Goal: Task Accomplishment & Management: Manage account settings

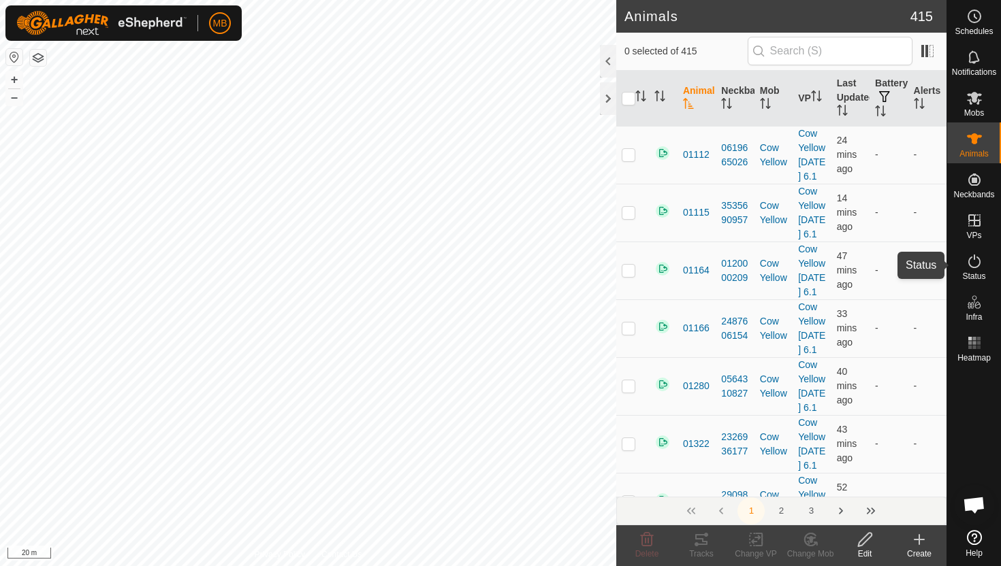
click at [974, 262] on icon at bounding box center [974, 261] width 16 height 16
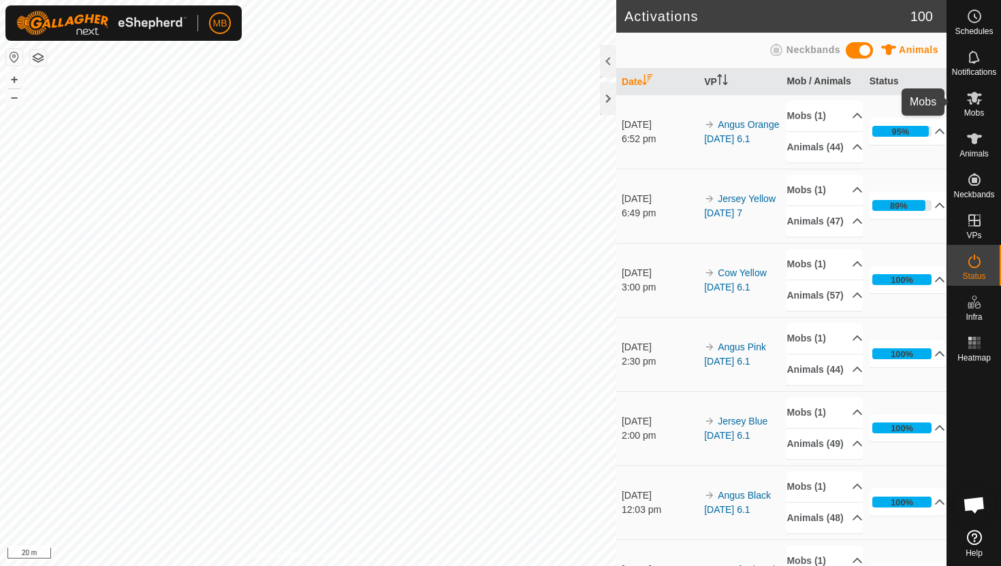
click at [973, 98] on icon at bounding box center [974, 98] width 15 height 13
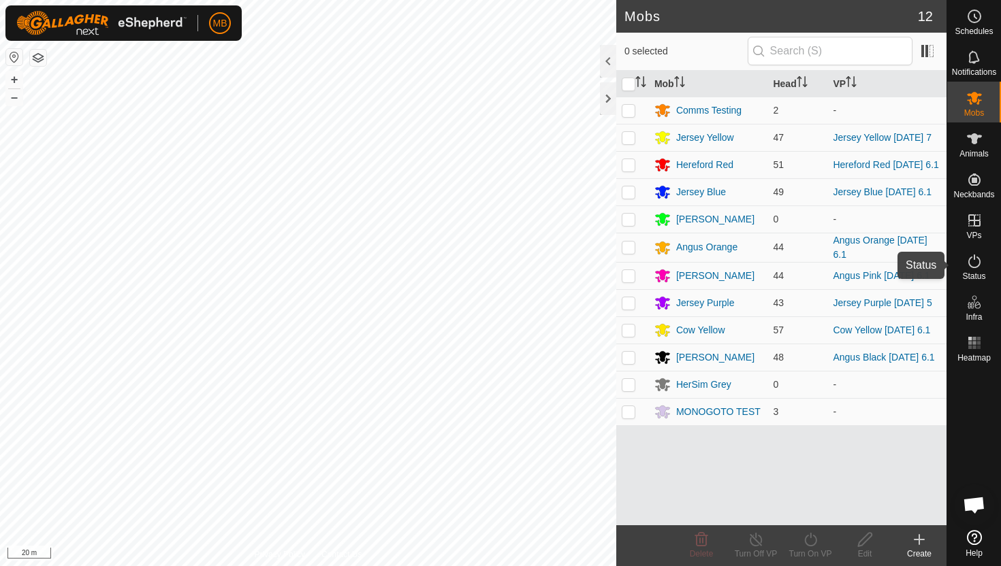
click at [975, 263] on icon at bounding box center [974, 261] width 16 height 16
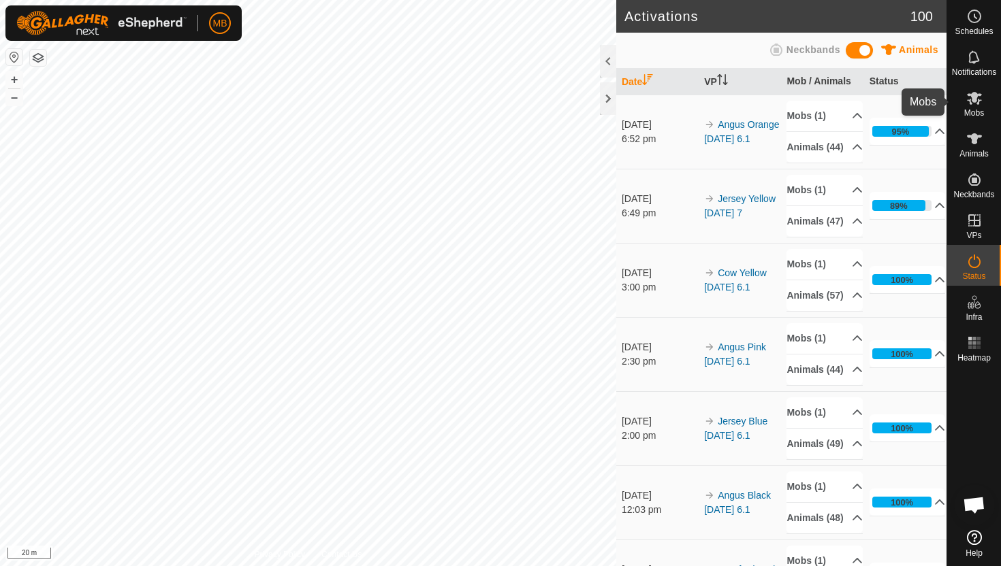
click at [974, 98] on icon at bounding box center [974, 98] width 15 height 13
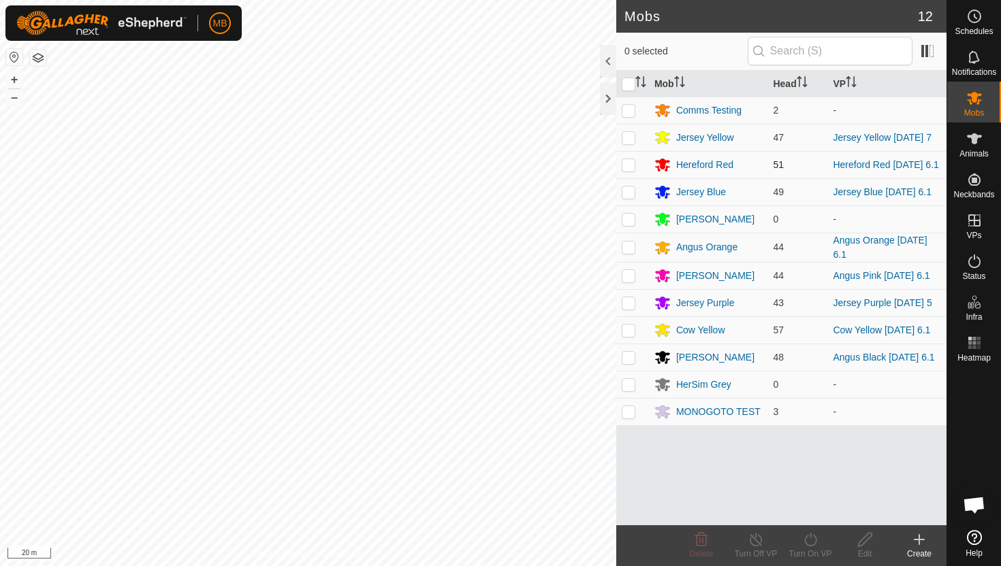
click at [633, 167] on p-checkbox at bounding box center [628, 164] width 14 height 11
checkbox input "true"
click at [808, 539] on icon at bounding box center [810, 540] width 17 height 16
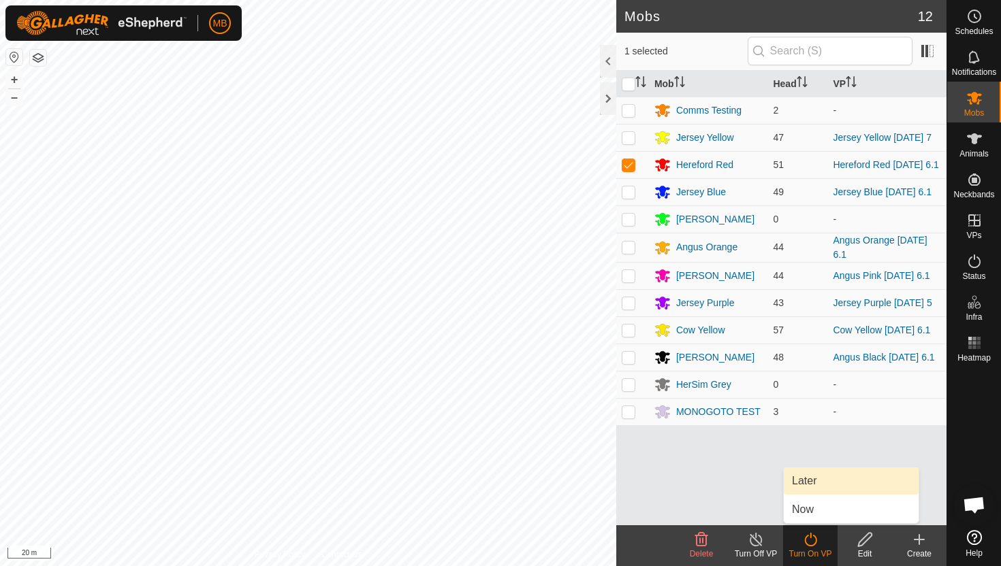
click at [811, 479] on link "Later" at bounding box center [850, 481] width 135 height 27
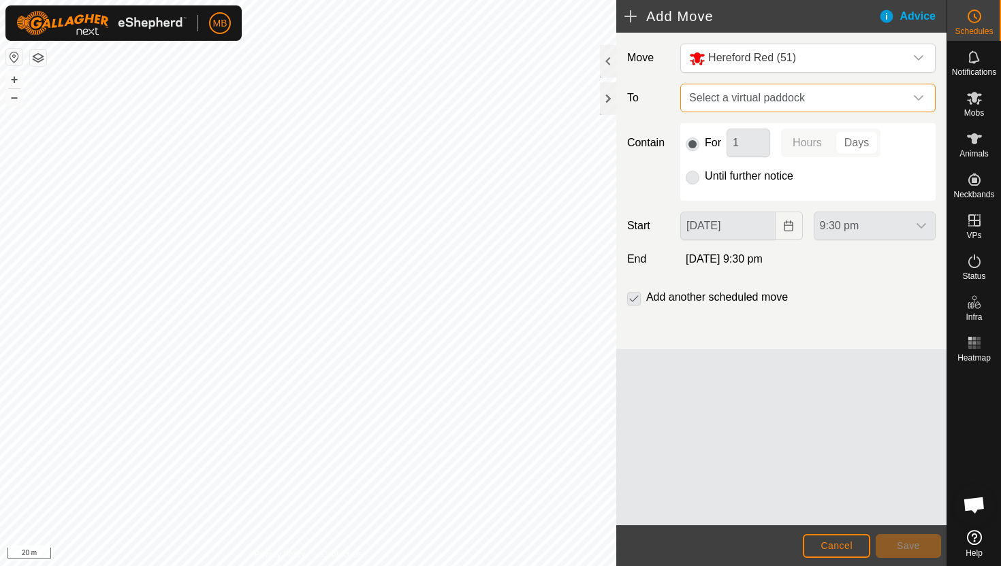
click at [899, 104] on span "Select a virtual paddock" at bounding box center [793, 97] width 221 height 27
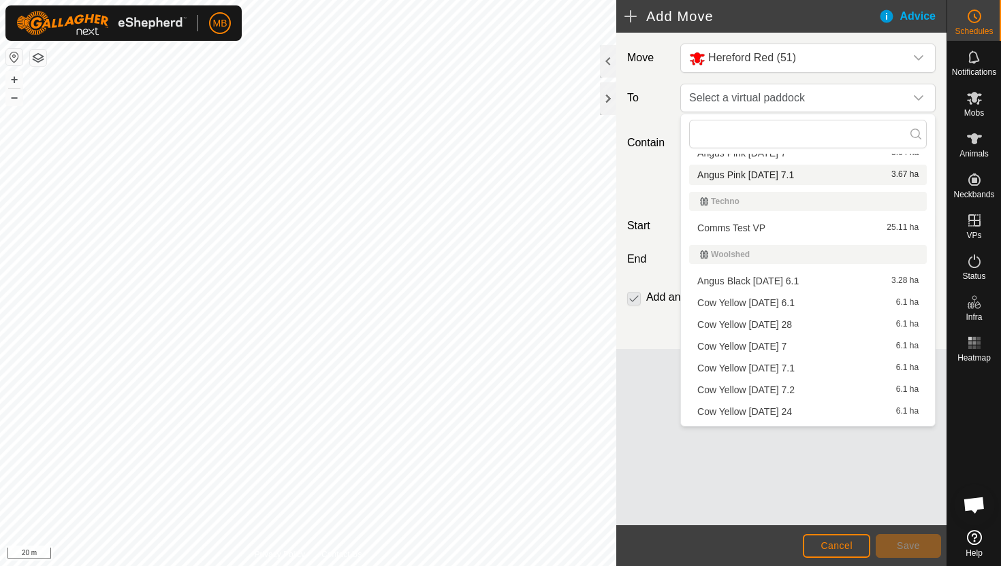
scroll to position [587, 0]
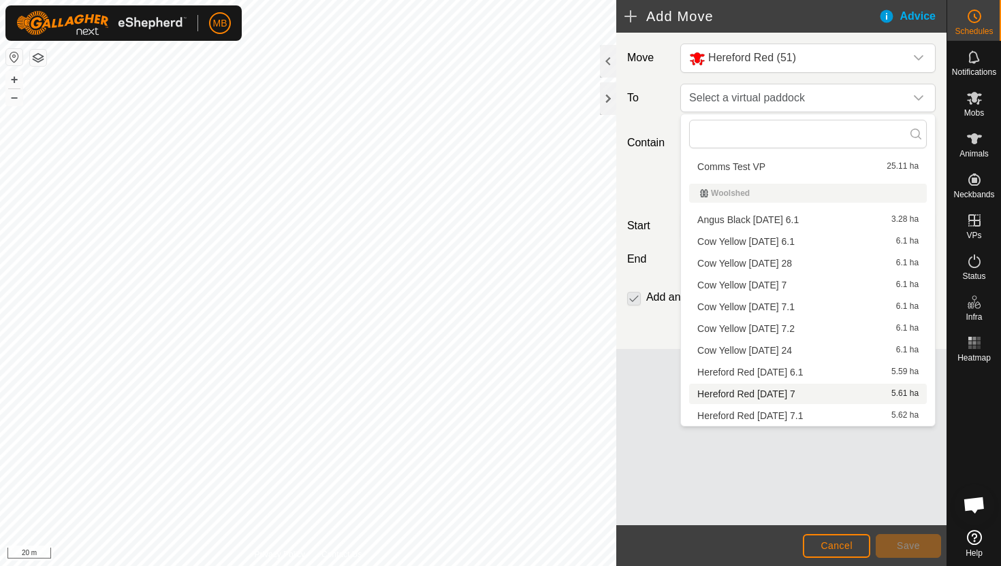
click at [810, 393] on li "Hereford Red Tuesday 7 5.61 ha" at bounding box center [808, 394] width 238 height 20
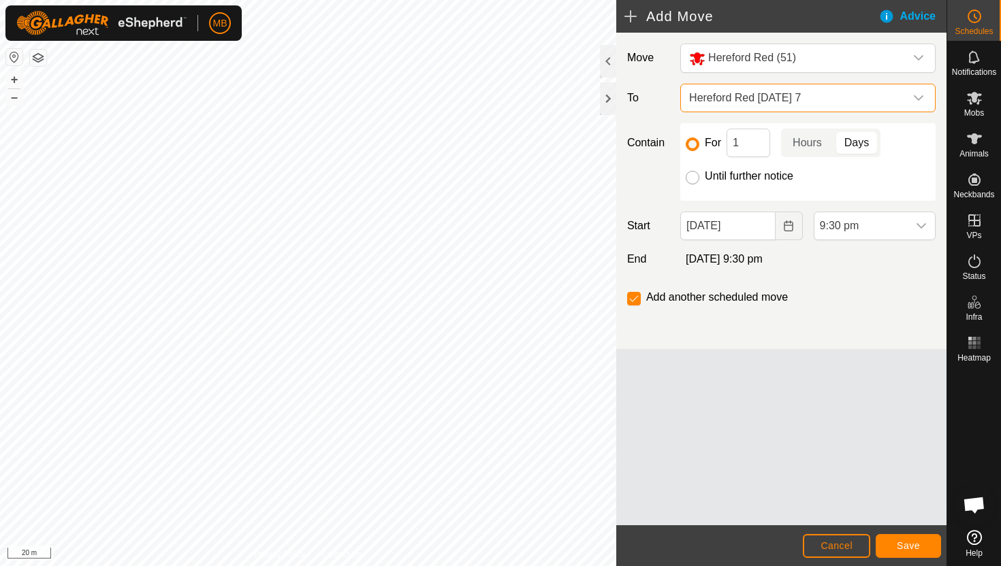
click at [692, 177] on input "Until further notice" at bounding box center [692, 178] width 14 height 14
radio input "true"
checkbox input "false"
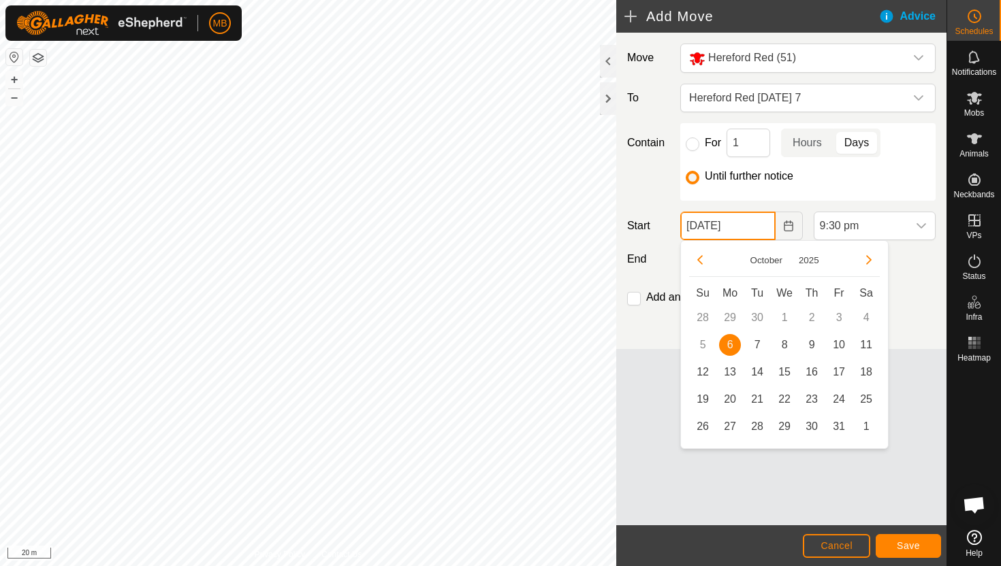
click at [758, 225] on input "06 Oct, 2025" at bounding box center [727, 226] width 95 height 29
click at [751, 345] on span "7" at bounding box center [757, 345] width 22 height 22
type input "07 Oct, 2025"
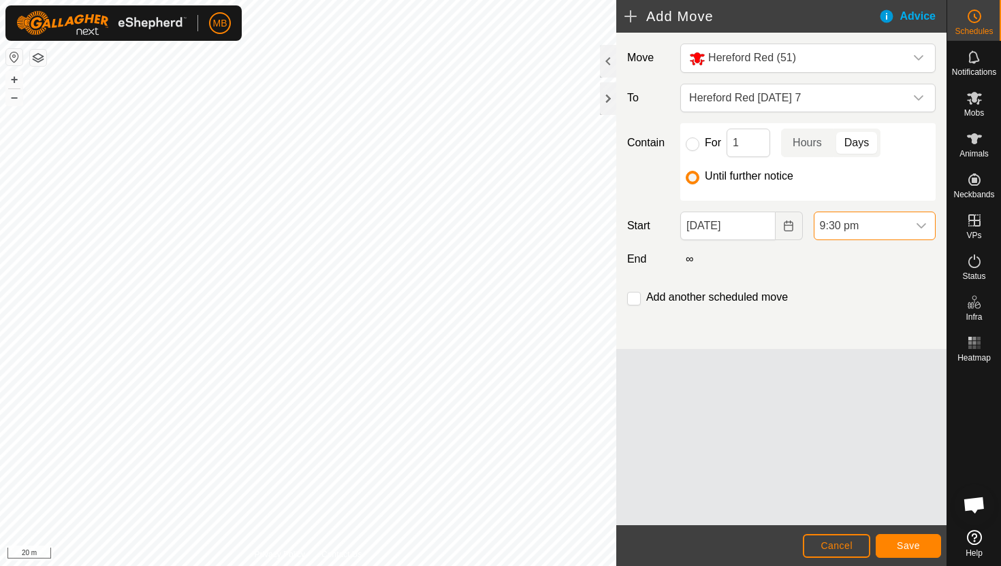
click at [881, 224] on span "9:30 pm" at bounding box center [860, 225] width 93 height 27
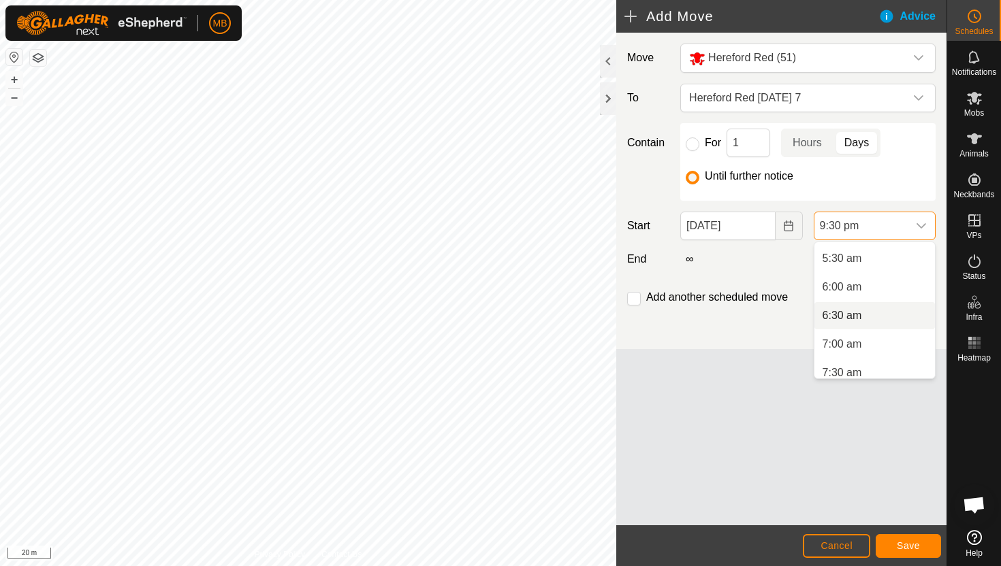
scroll to position [306, 0]
click at [877, 270] on li "5:30 am" at bounding box center [874, 263] width 120 height 27
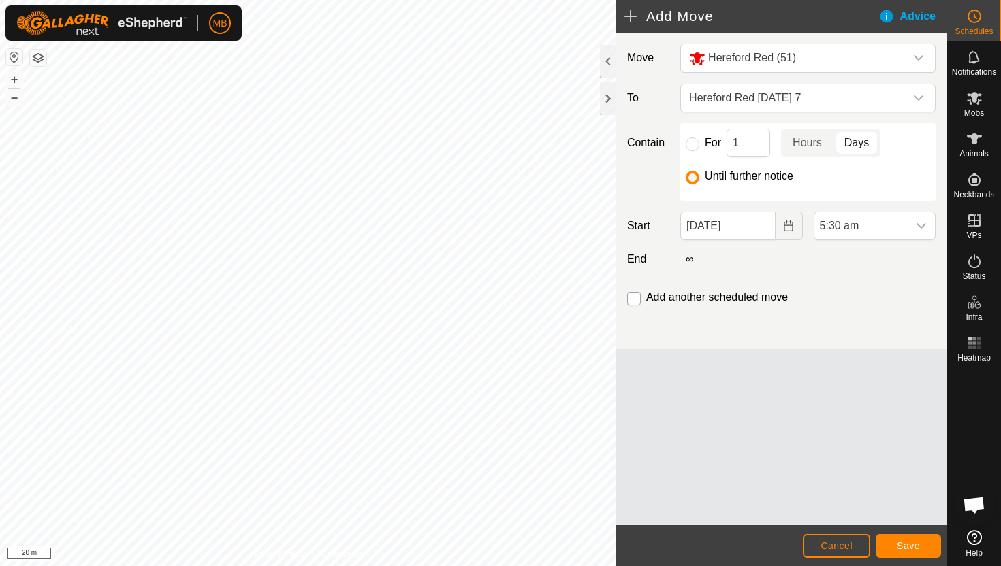
click at [633, 299] on input "checkbox" at bounding box center [634, 299] width 14 height 14
click at [912, 544] on span "Save" at bounding box center [907, 545] width 23 height 11
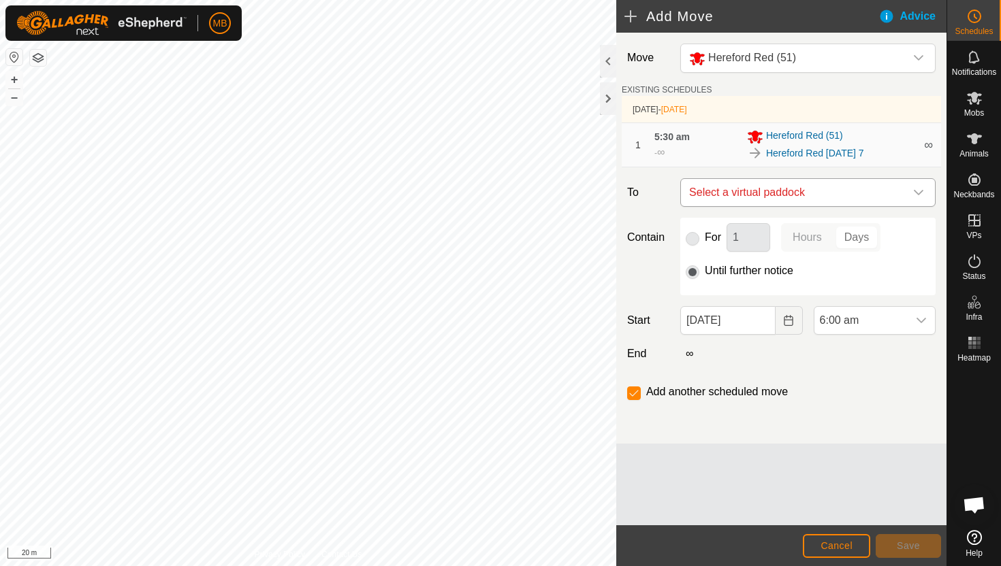
click at [916, 194] on icon "dropdown trigger" at bounding box center [918, 192] width 10 height 5
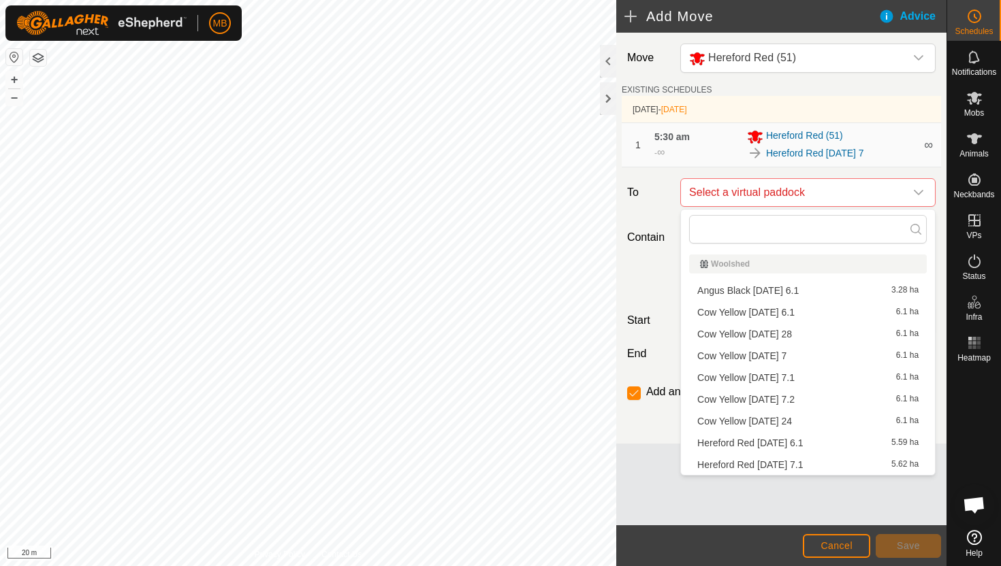
click at [808, 462] on li "Hereford Red Tuesday 7.1 5.62 ha" at bounding box center [808, 465] width 238 height 20
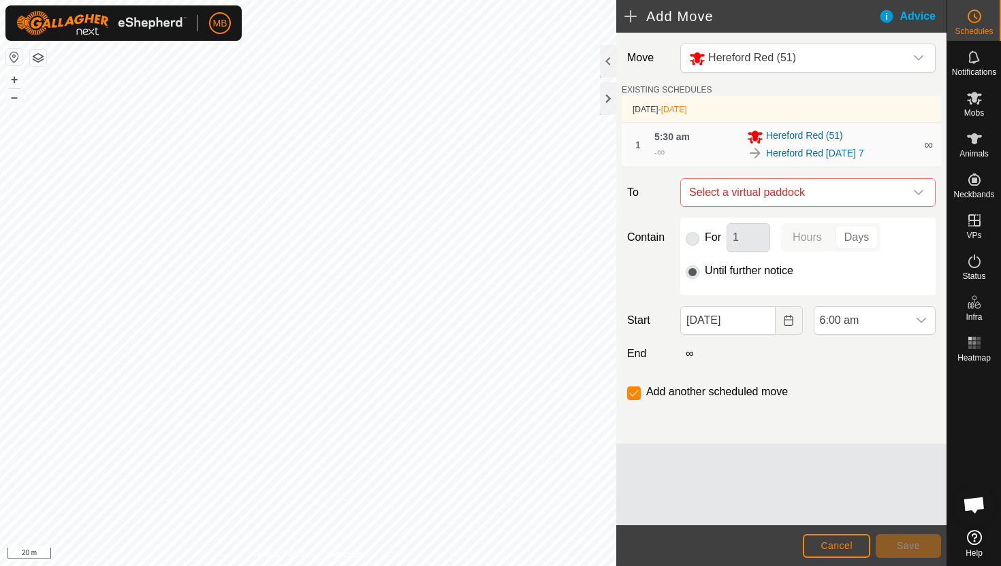
checkbox input "false"
click at [886, 324] on span "6:00 am" at bounding box center [860, 320] width 93 height 27
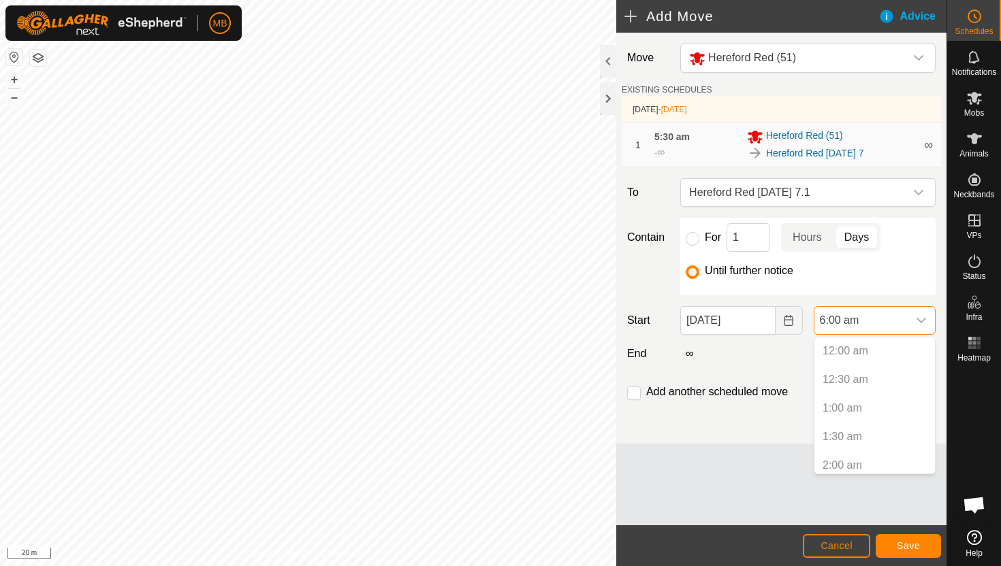
scroll to position [234, 0]
click at [884, 380] on li "3:00 pm" at bounding box center [874, 381] width 120 height 27
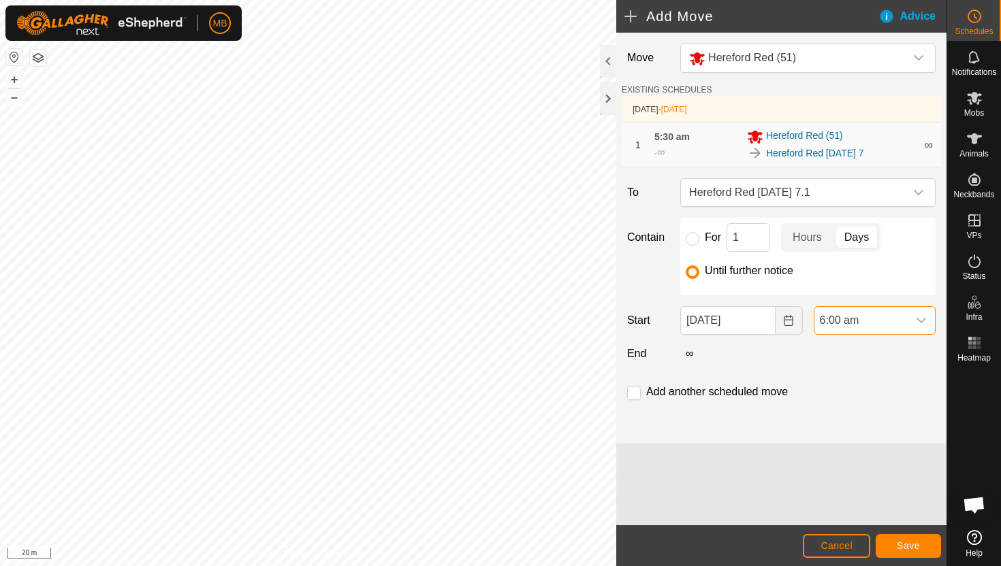
scroll to position [343, 0]
click at [903, 541] on span "Save" at bounding box center [907, 545] width 23 height 11
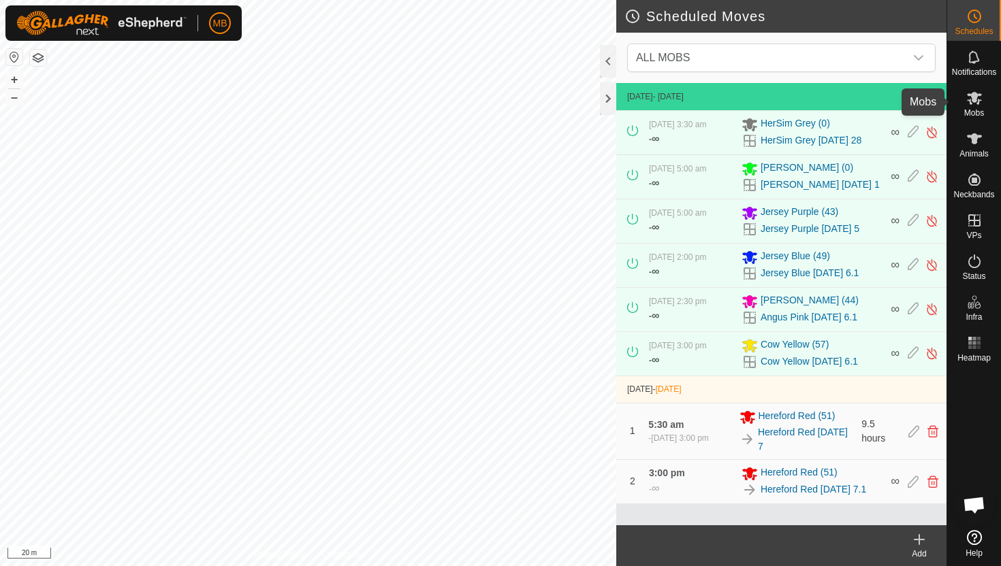
click at [973, 103] on icon at bounding box center [974, 98] width 16 height 16
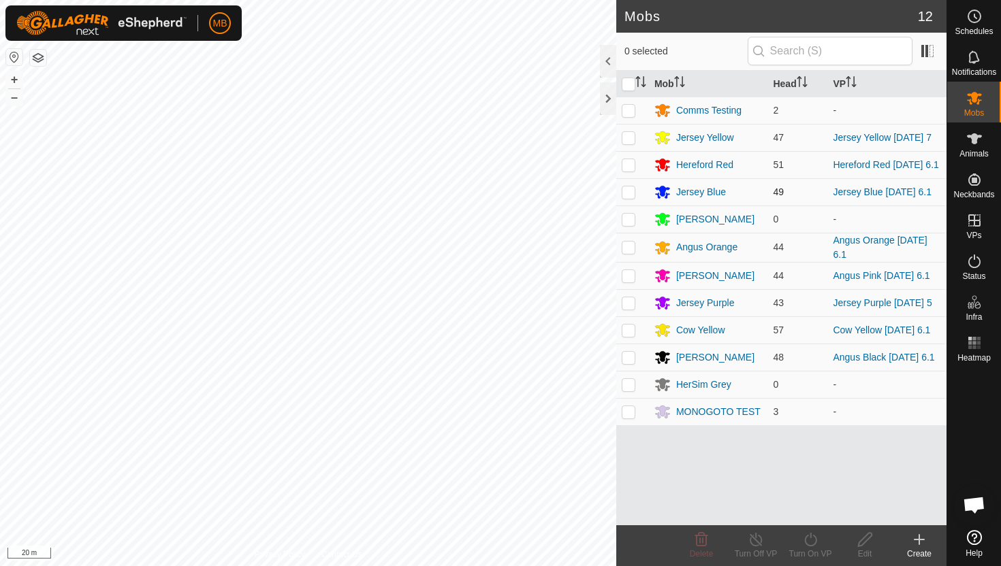
click at [632, 194] on p-checkbox at bounding box center [628, 192] width 14 height 11
checkbox input "true"
click at [810, 543] on icon at bounding box center [810, 540] width 17 height 16
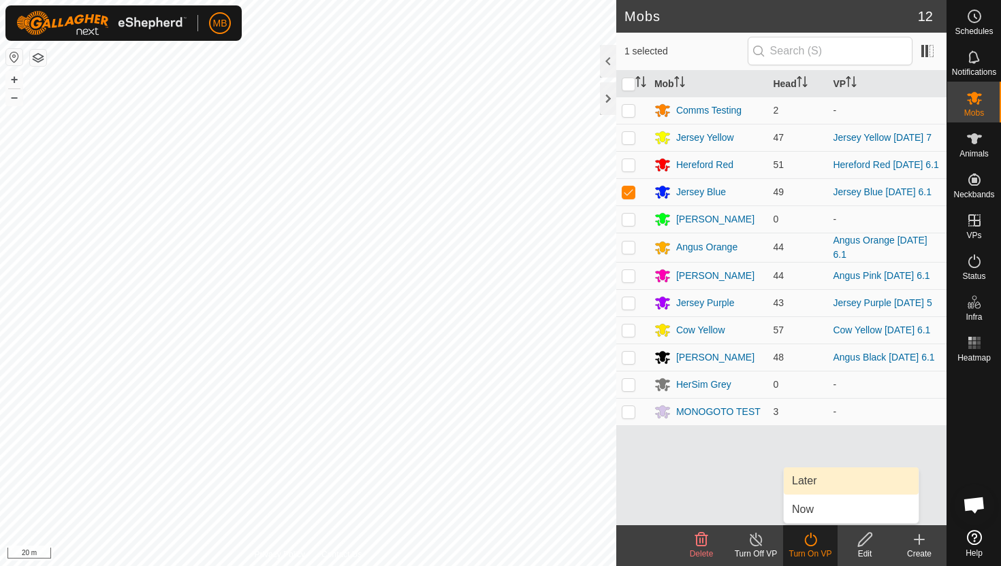
click at [819, 481] on link "Later" at bounding box center [850, 481] width 135 height 27
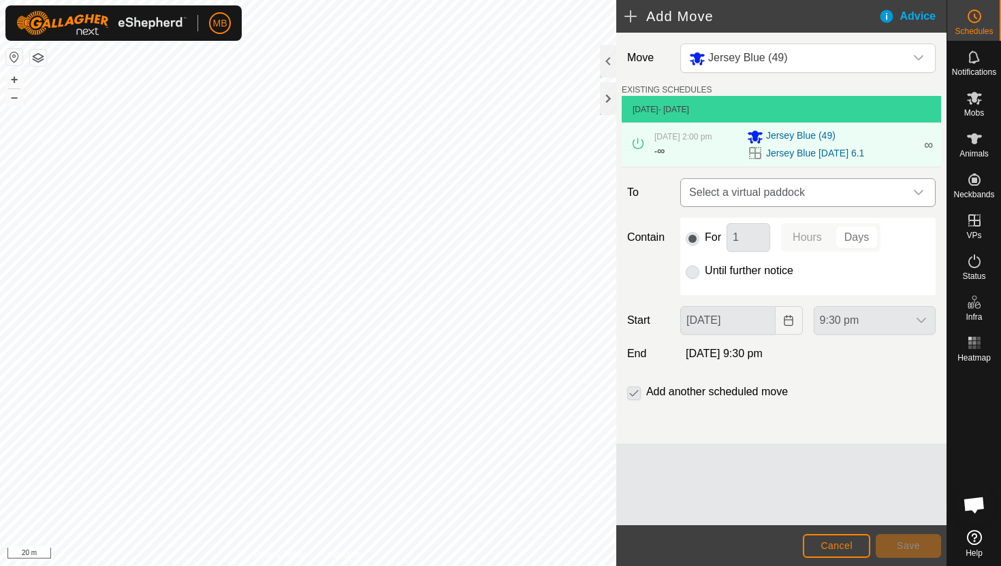
click at [924, 193] on div "dropdown trigger" at bounding box center [918, 192] width 27 height 27
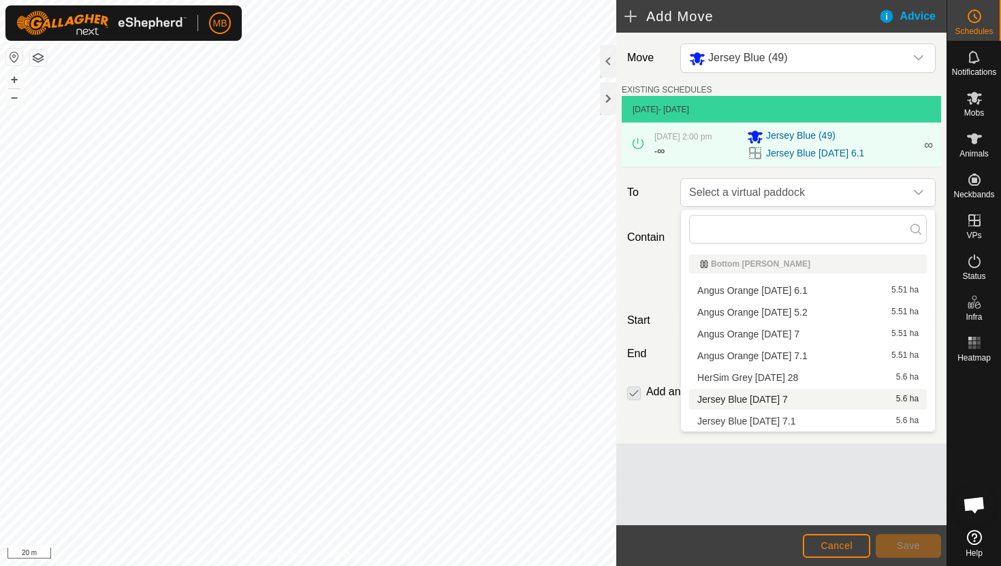
click at [805, 404] on li "Jersey Blue Tuesday 7 5.6 ha" at bounding box center [808, 399] width 238 height 20
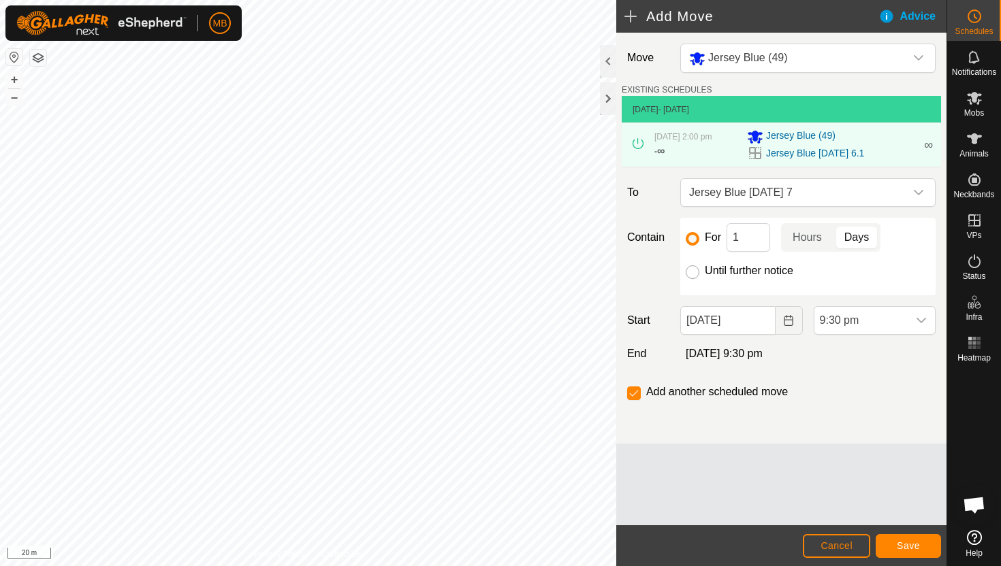
click at [692, 277] on input "Until further notice" at bounding box center [692, 272] width 14 height 14
radio input "true"
checkbox input "false"
click at [762, 325] on input "06 Oct, 2025" at bounding box center [727, 320] width 95 height 29
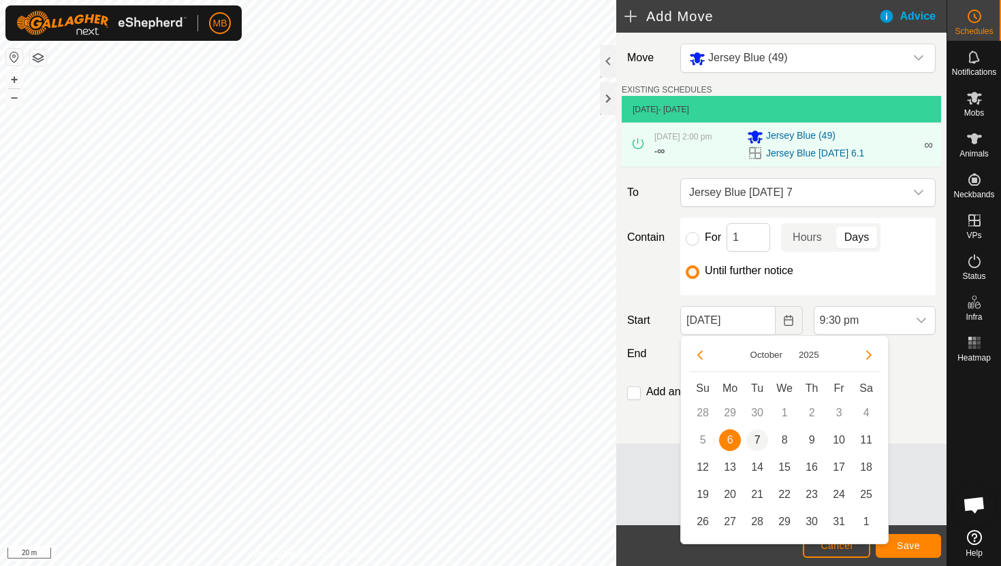
click at [759, 438] on span "7" at bounding box center [757, 441] width 22 height 22
type input "07 Oct, 2025"
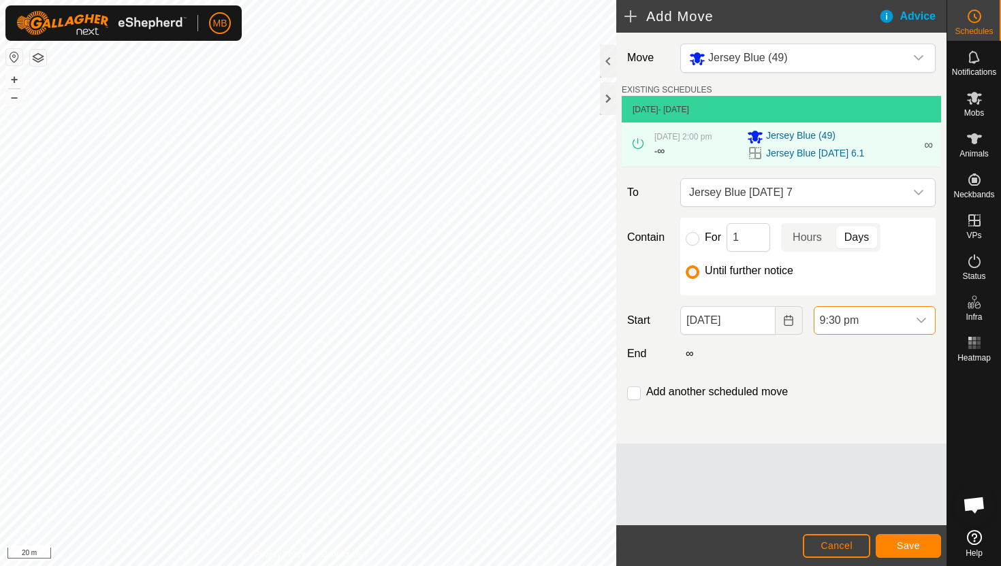
click at [890, 317] on span "9:30 pm" at bounding box center [860, 320] width 93 height 27
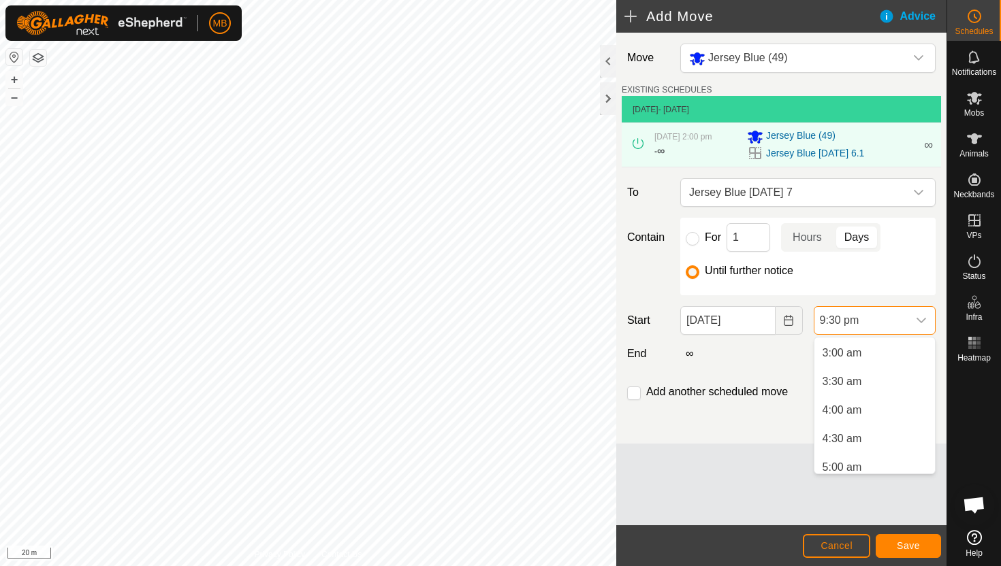
scroll to position [166, 0]
click at [867, 440] on li "4:30 am" at bounding box center [874, 442] width 120 height 27
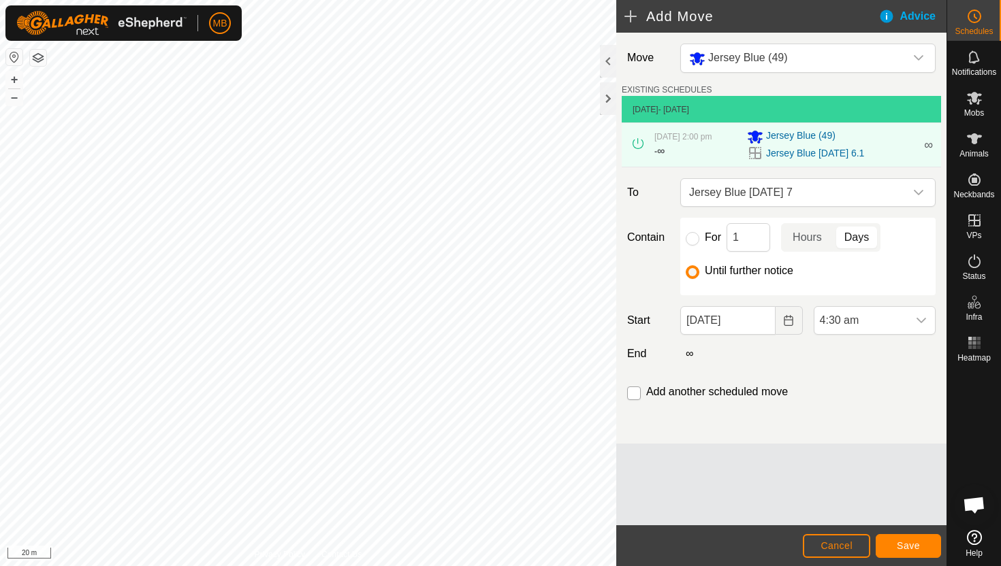
click at [634, 394] on input "checkbox" at bounding box center [634, 394] width 14 height 14
checkbox input "true"
click at [893, 542] on button "Save" at bounding box center [907, 546] width 65 height 24
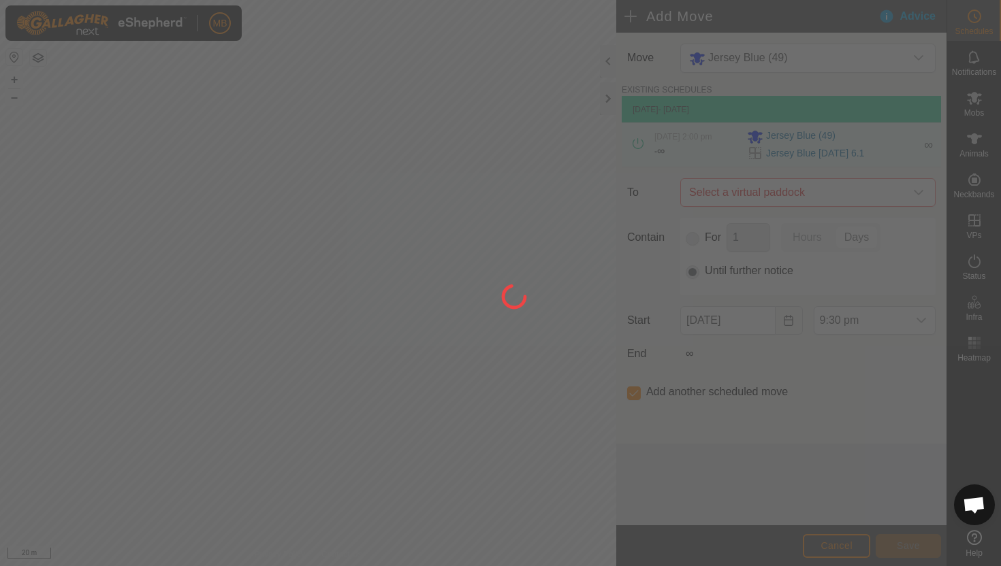
type input "07 Oct, 2025"
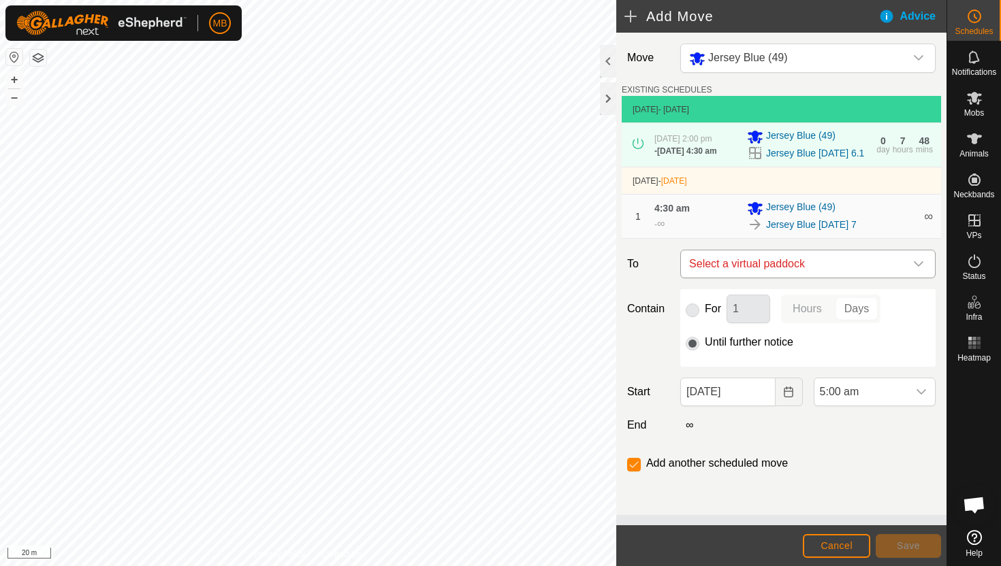
click at [921, 265] on icon "dropdown trigger" at bounding box center [918, 264] width 11 height 11
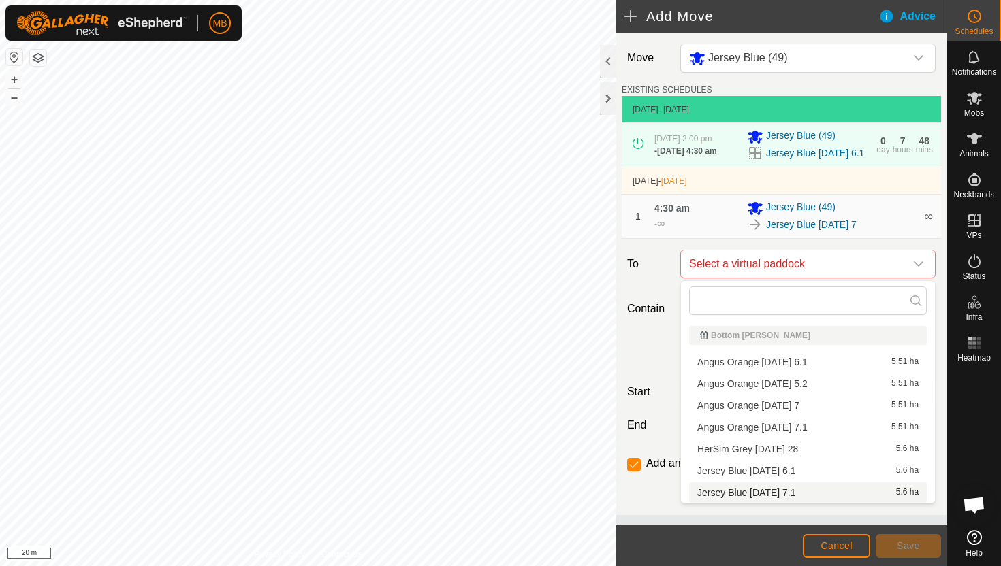
click at [805, 491] on li "Jersey Blue Tuesday 7.1 5.6 ha" at bounding box center [808, 493] width 238 height 20
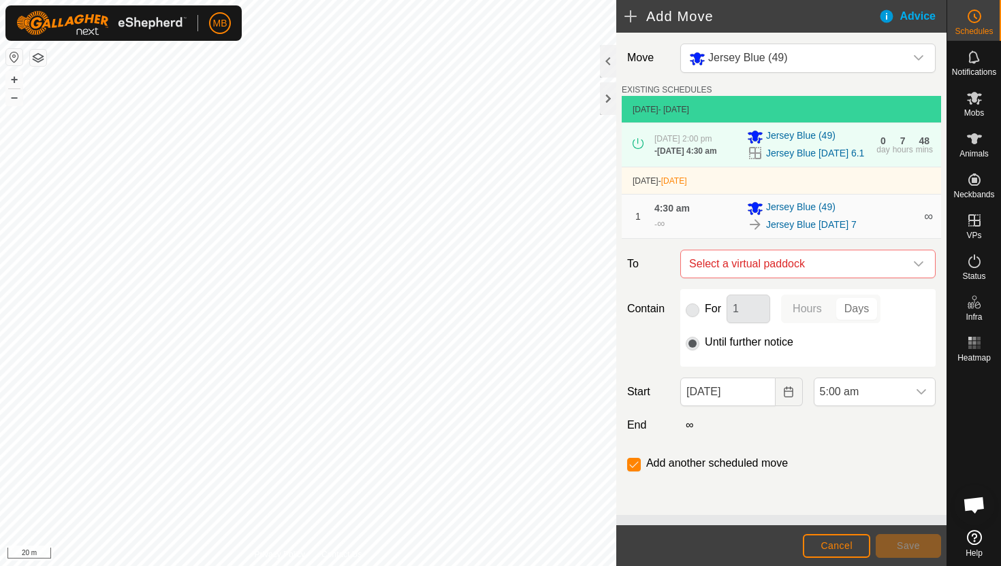
checkbox input "false"
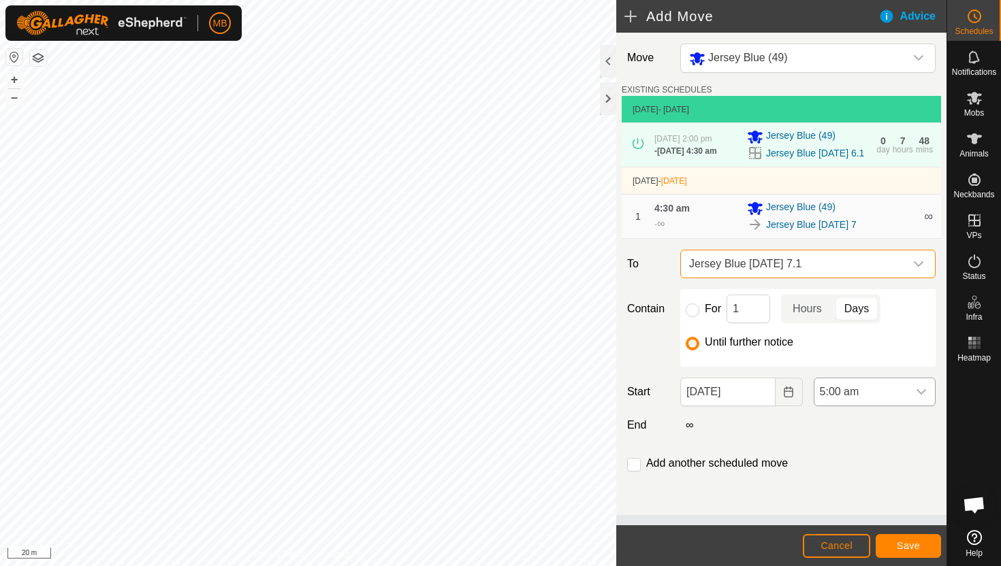
click at [885, 391] on span "5:00 am" at bounding box center [860, 391] width 93 height 27
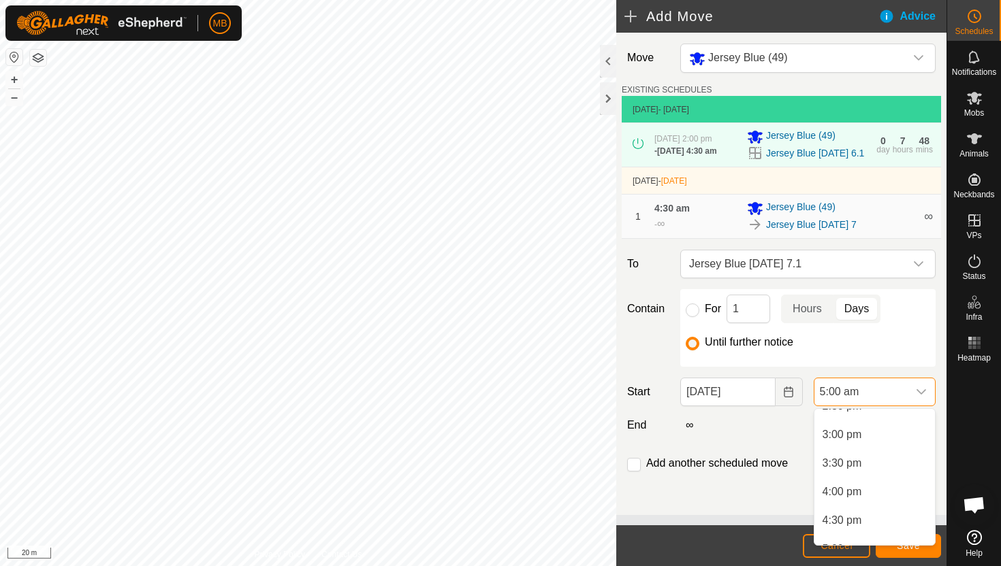
scroll to position [847, 0]
click at [888, 438] on li "3:00 pm" at bounding box center [874, 433] width 120 height 27
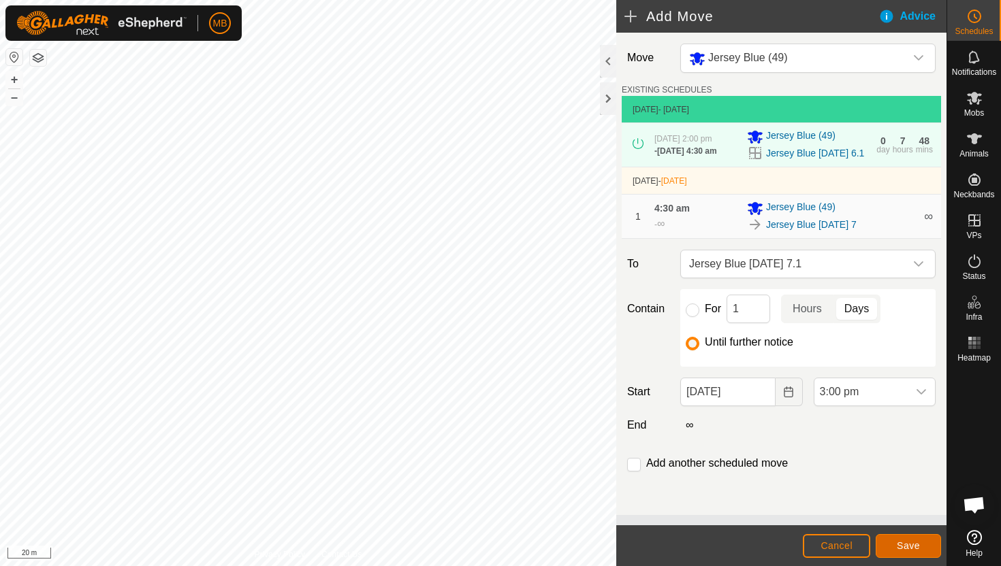
click at [911, 540] on span "Save" at bounding box center [907, 545] width 23 height 11
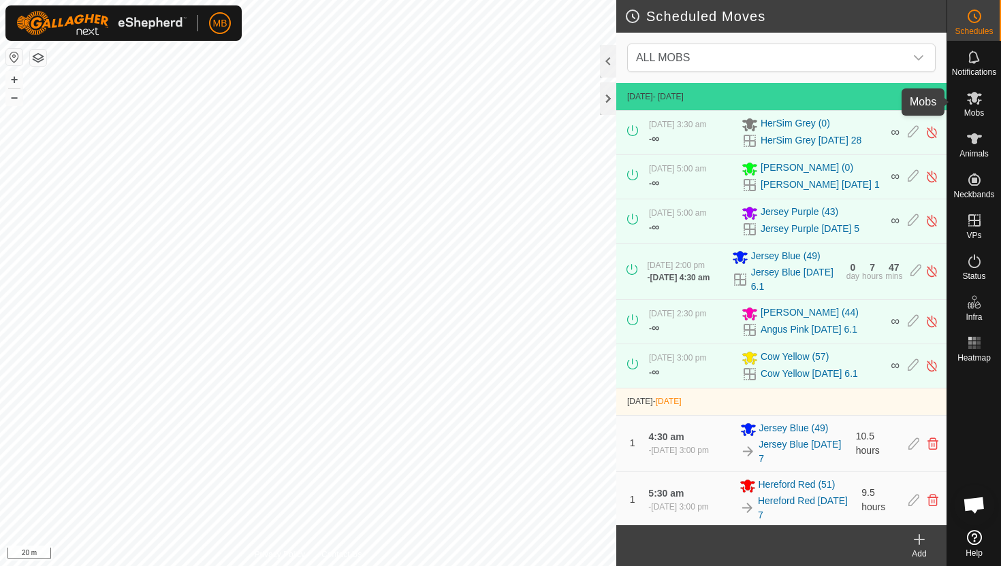
click at [969, 106] on icon at bounding box center [974, 98] width 16 height 16
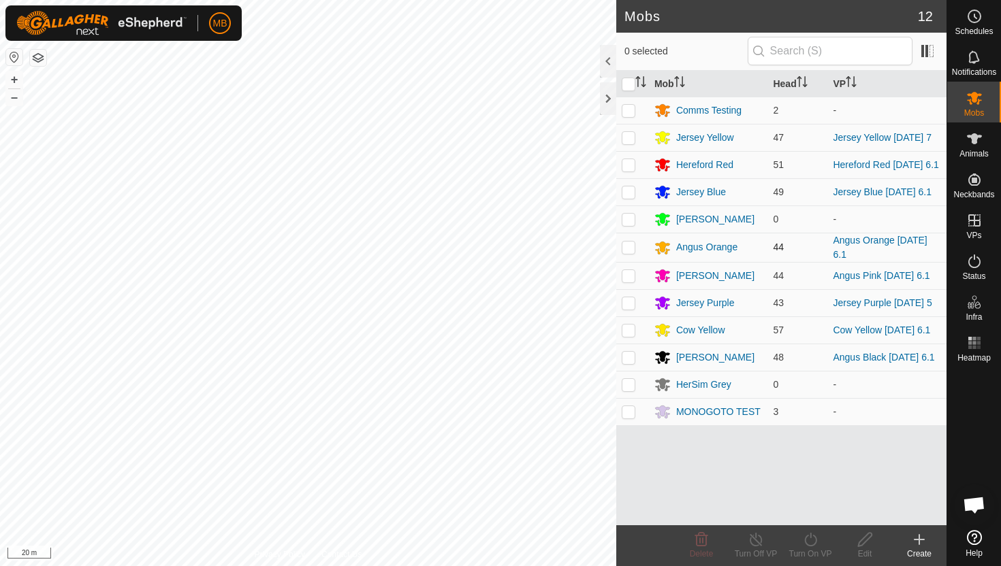
click at [628, 251] on p-checkbox at bounding box center [628, 247] width 14 height 11
checkbox input "true"
click at [810, 541] on icon at bounding box center [810, 540] width 17 height 16
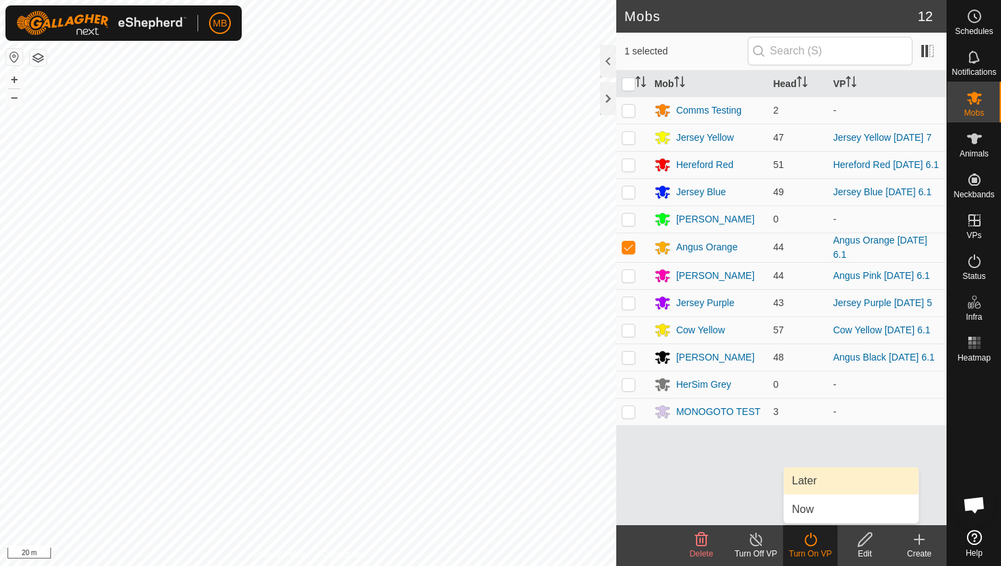
click at [820, 487] on link "Later" at bounding box center [850, 481] width 135 height 27
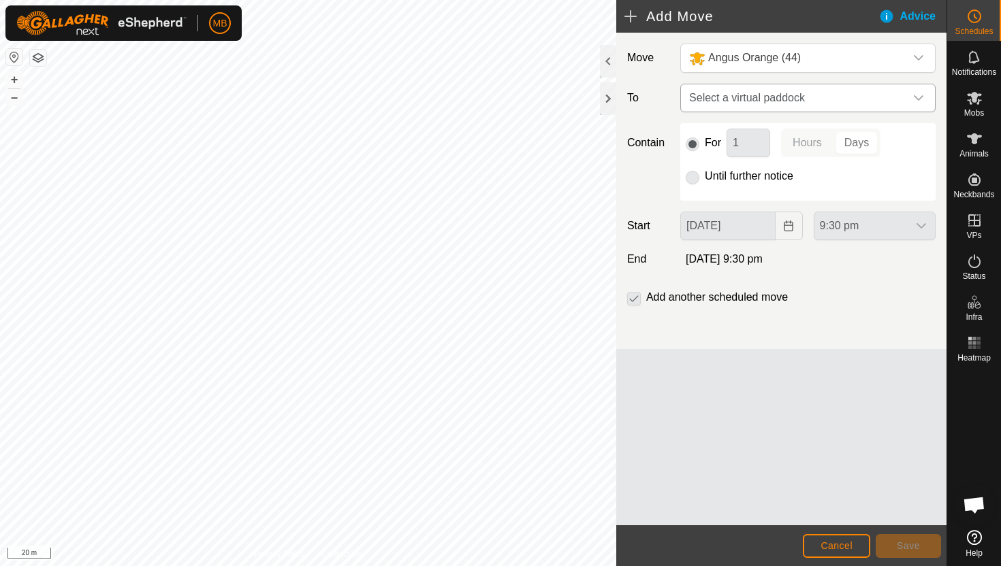
click at [919, 97] on icon "dropdown trigger" at bounding box center [918, 98] width 11 height 11
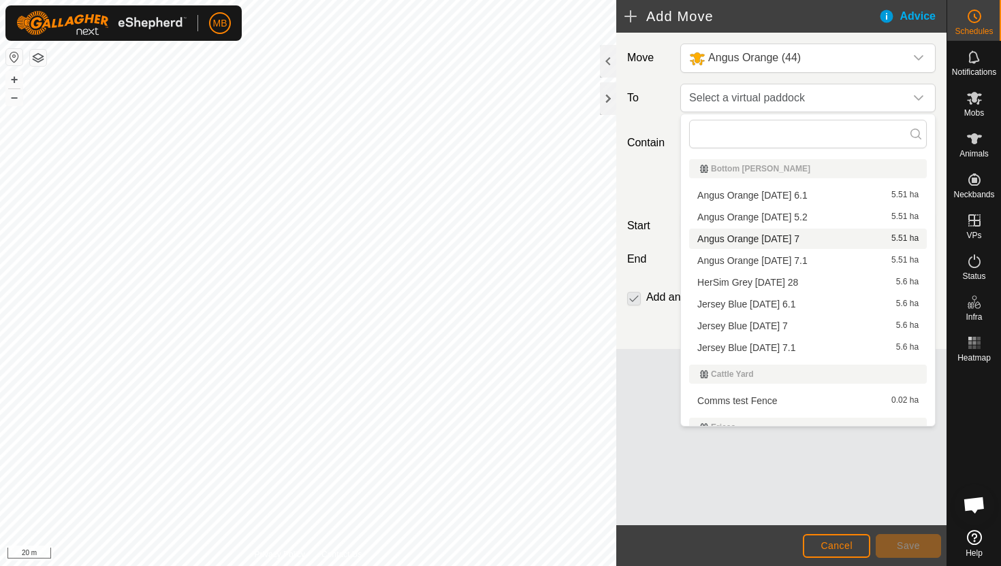
click at [821, 237] on li "Angus Orange Tuesday 7 5.51 ha" at bounding box center [808, 239] width 238 height 20
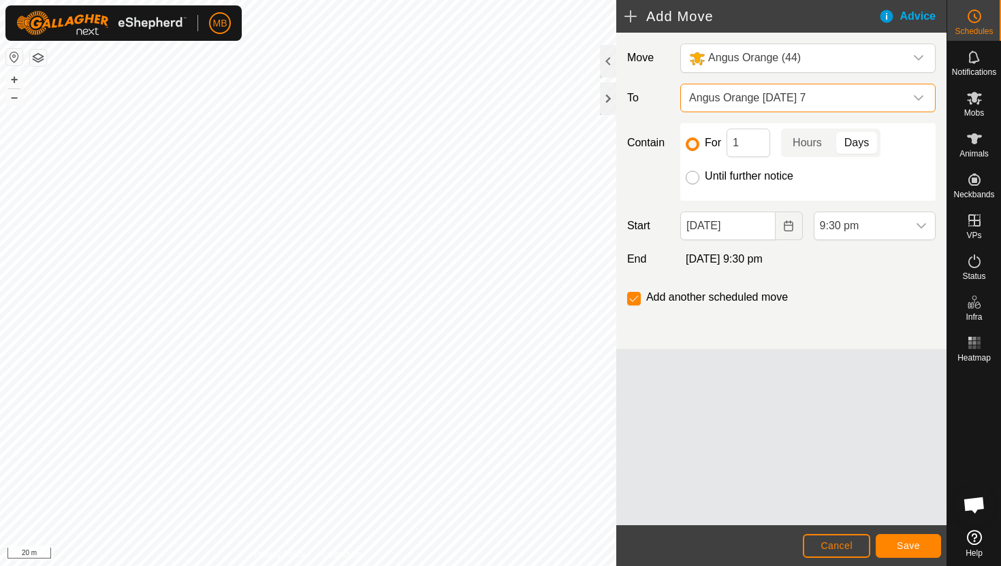
click at [689, 178] on input "Until further notice" at bounding box center [692, 178] width 14 height 14
radio input "true"
checkbox input "false"
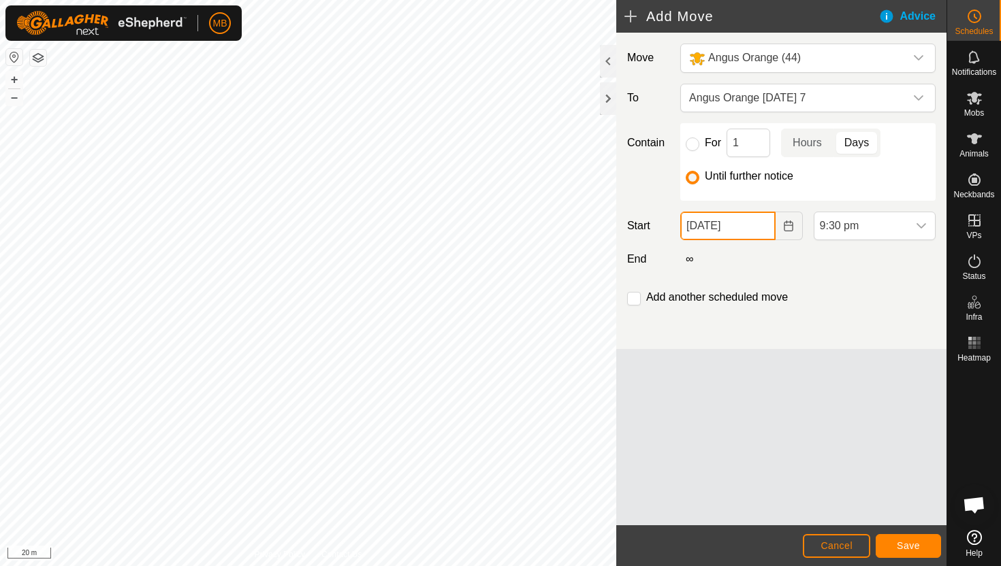
click at [760, 233] on input "06 Oct, 2025" at bounding box center [727, 226] width 95 height 29
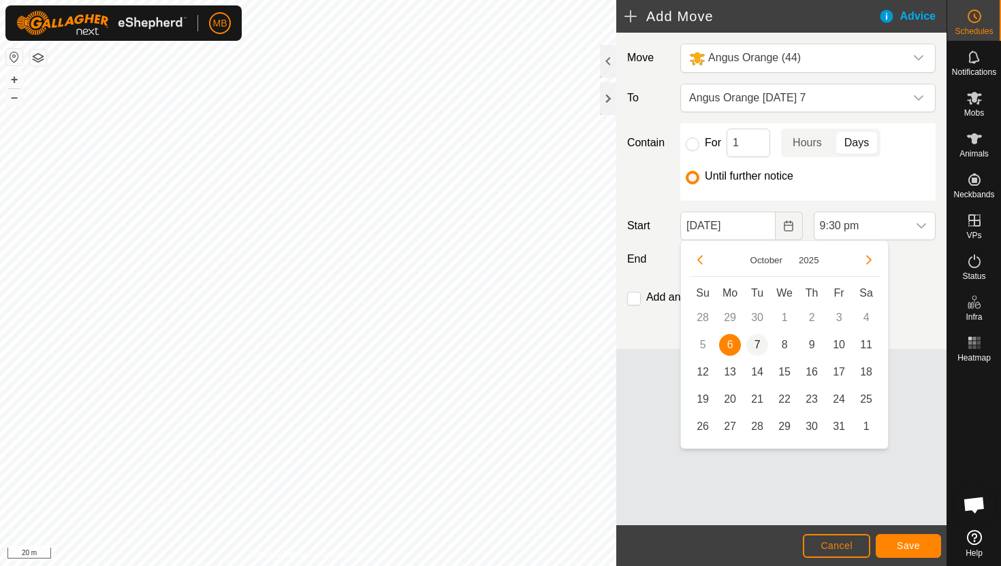
click at [754, 345] on span "7" at bounding box center [757, 345] width 22 height 22
type input "07 Oct, 2025"
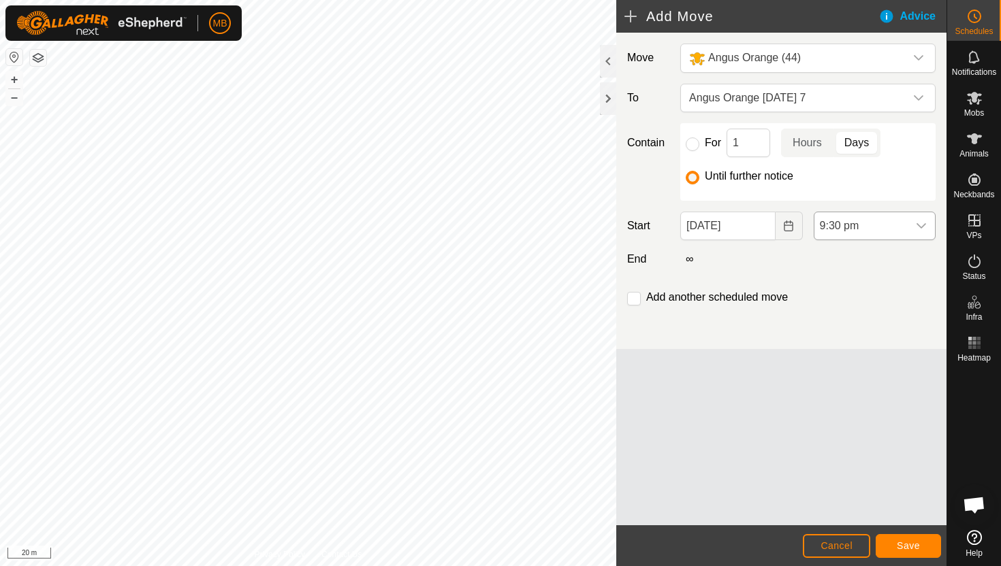
click at [879, 224] on span "9:30 pm" at bounding box center [860, 225] width 93 height 27
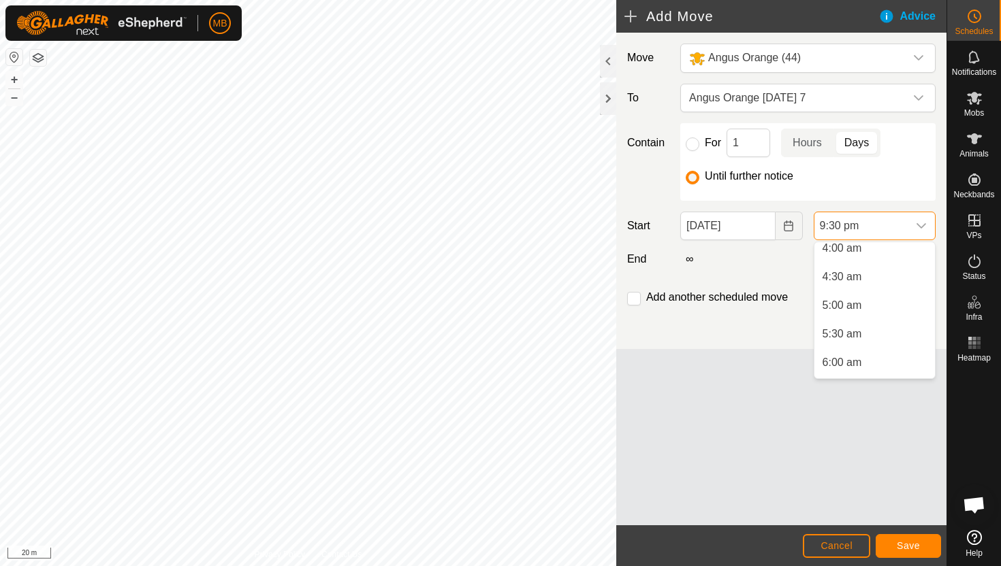
scroll to position [223, 0]
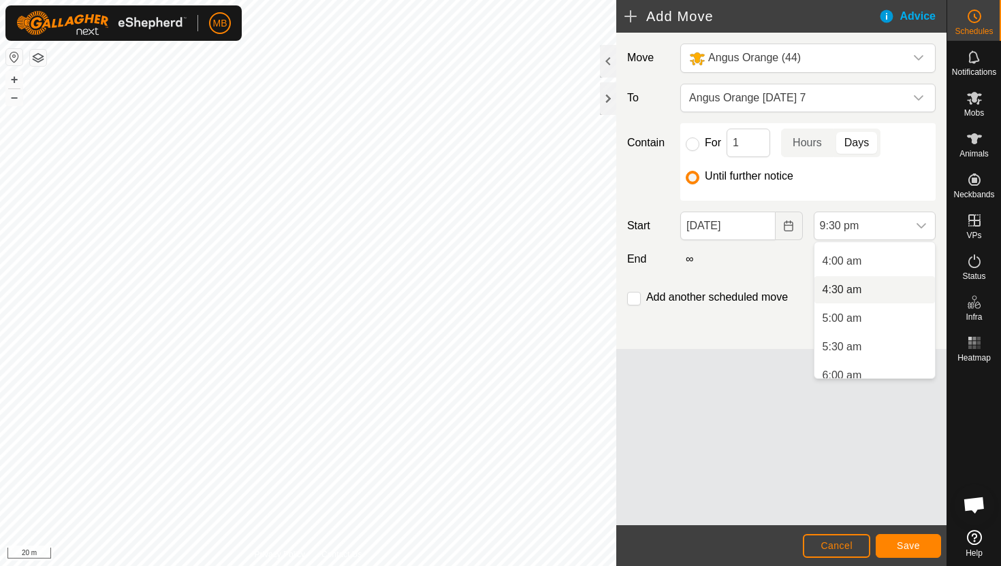
click at [867, 290] on li "4:30 am" at bounding box center [874, 289] width 120 height 27
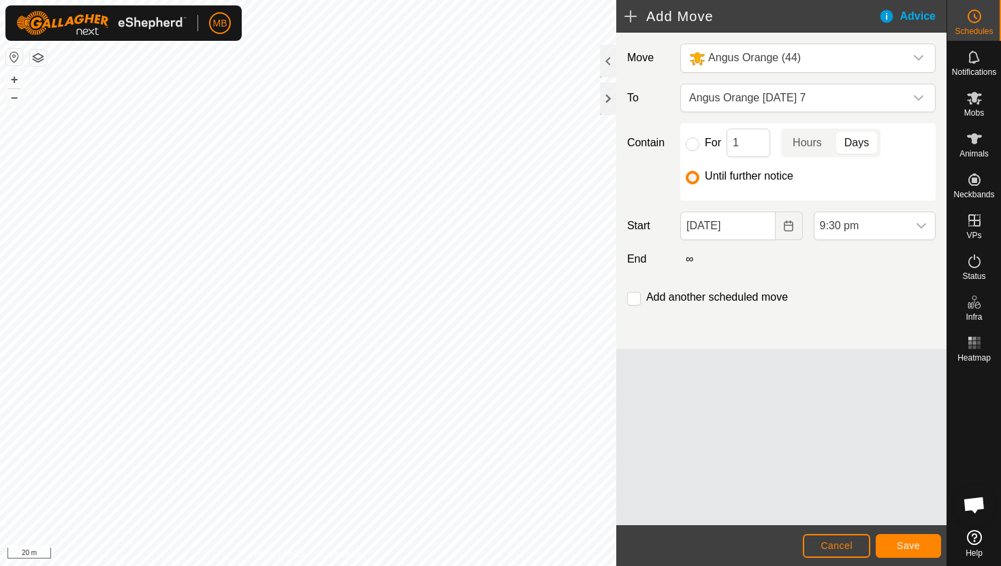
scroll to position [1120, 0]
click at [632, 297] on input "checkbox" at bounding box center [634, 299] width 14 height 14
click at [909, 547] on span "Save" at bounding box center [907, 545] width 23 height 11
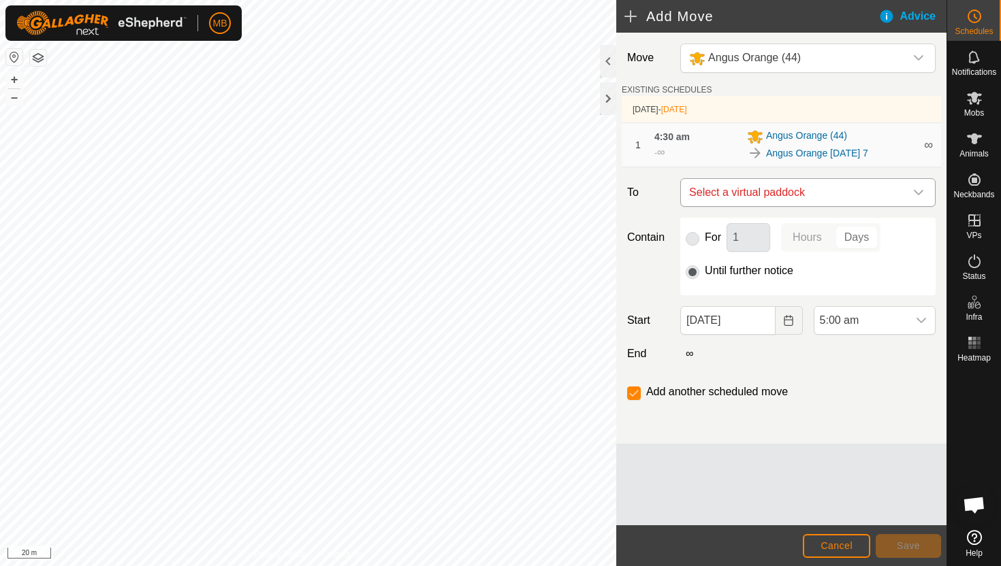
click at [907, 193] on div "dropdown trigger" at bounding box center [918, 192] width 27 height 27
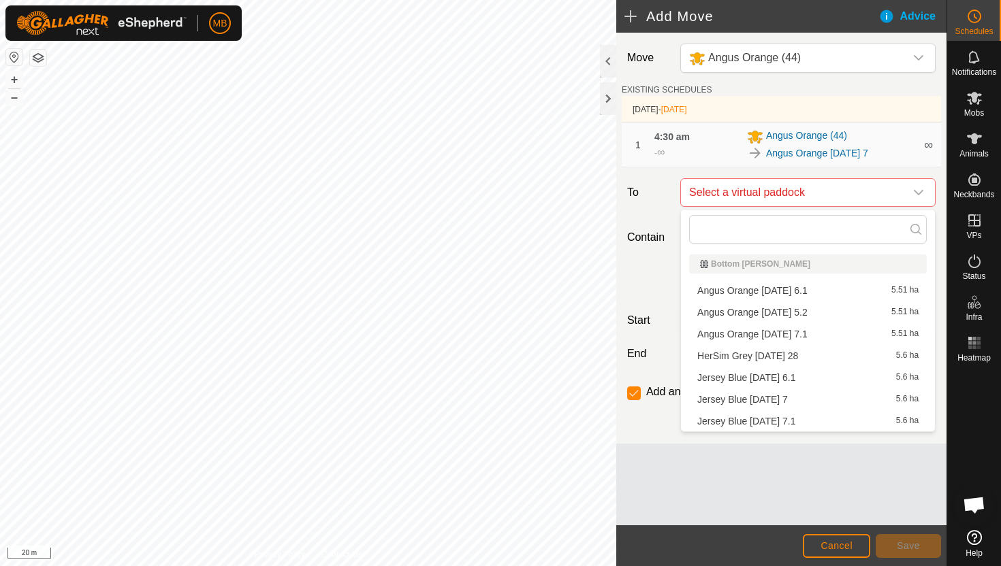
click at [824, 334] on li "Angus Orange Tuesday 7.1 5.51 ha" at bounding box center [808, 334] width 238 height 20
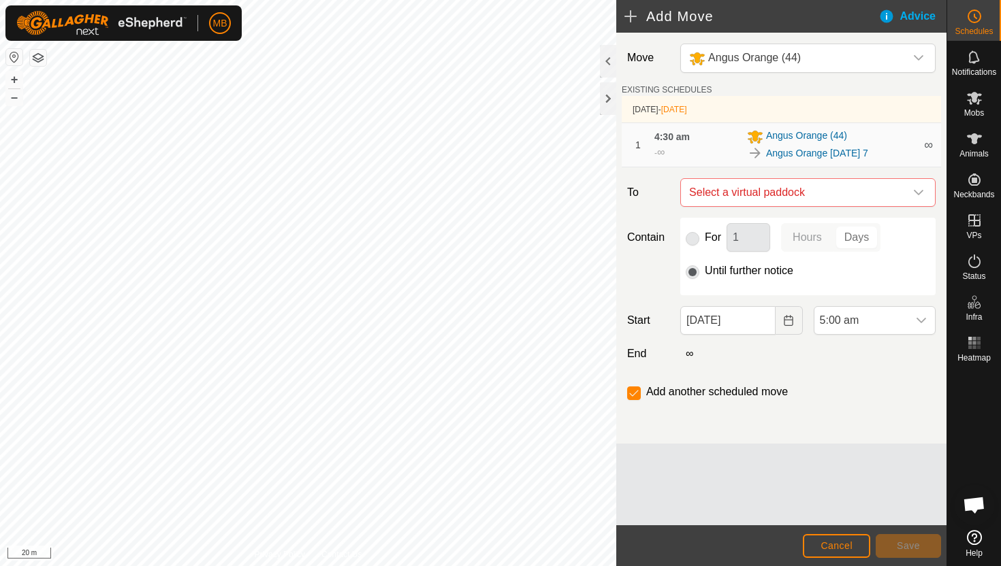
checkbox input "false"
click at [877, 323] on span "5:00 am" at bounding box center [860, 320] width 93 height 27
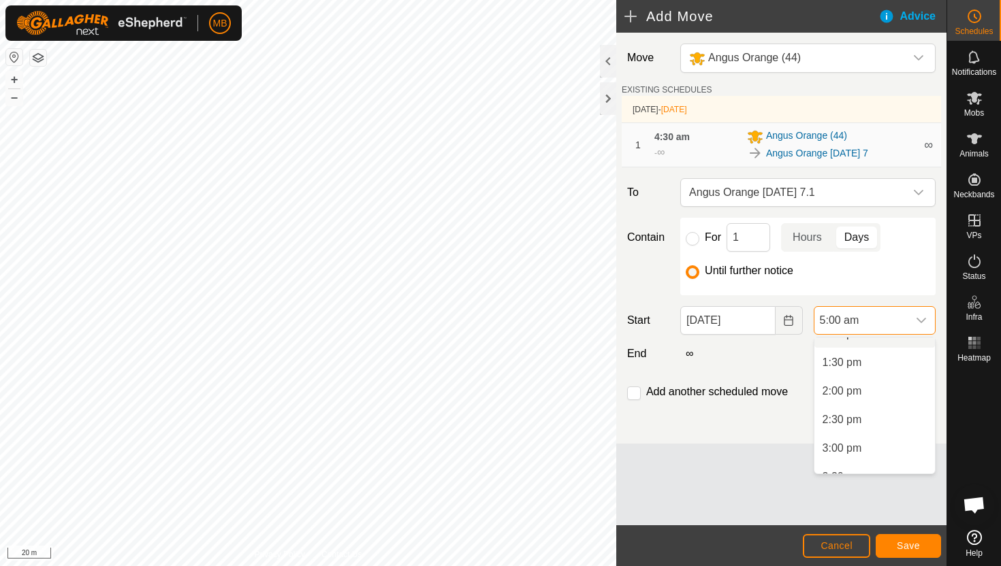
scroll to position [761, 0]
click at [894, 410] on li "2:30 pm" at bounding box center [874, 419] width 120 height 27
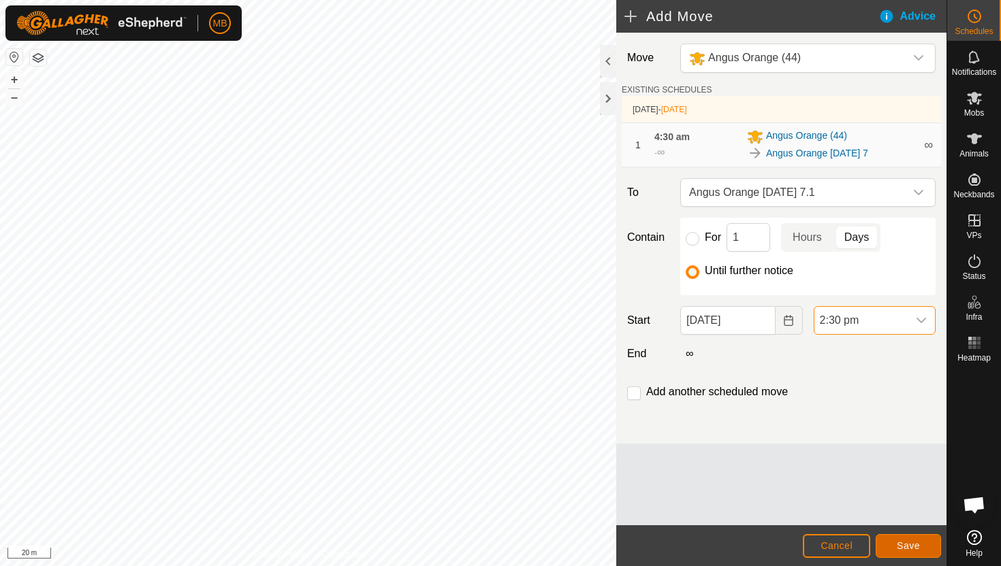
click at [916, 542] on span "Save" at bounding box center [907, 545] width 23 height 11
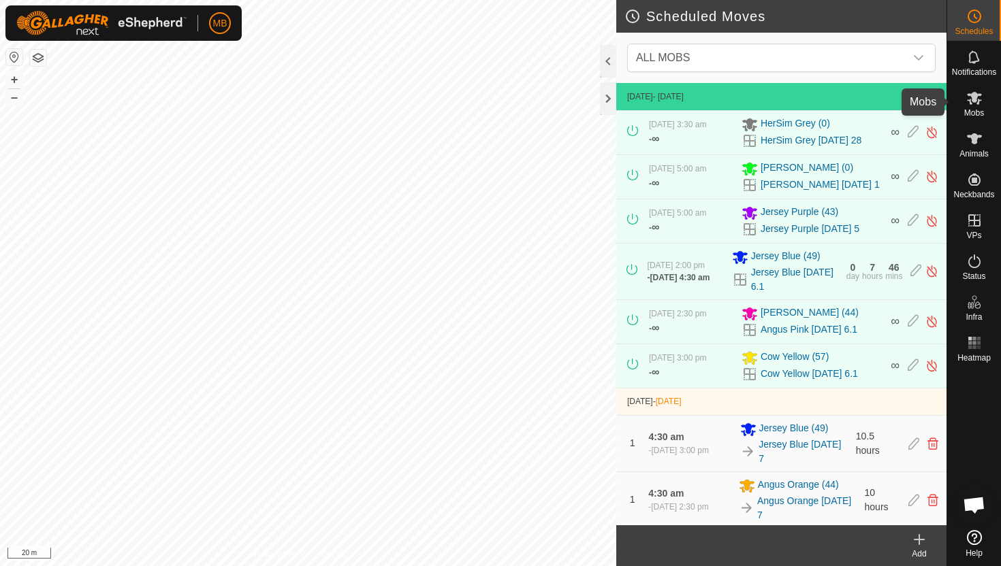
click at [976, 109] on span "Mobs" at bounding box center [974, 113] width 20 height 8
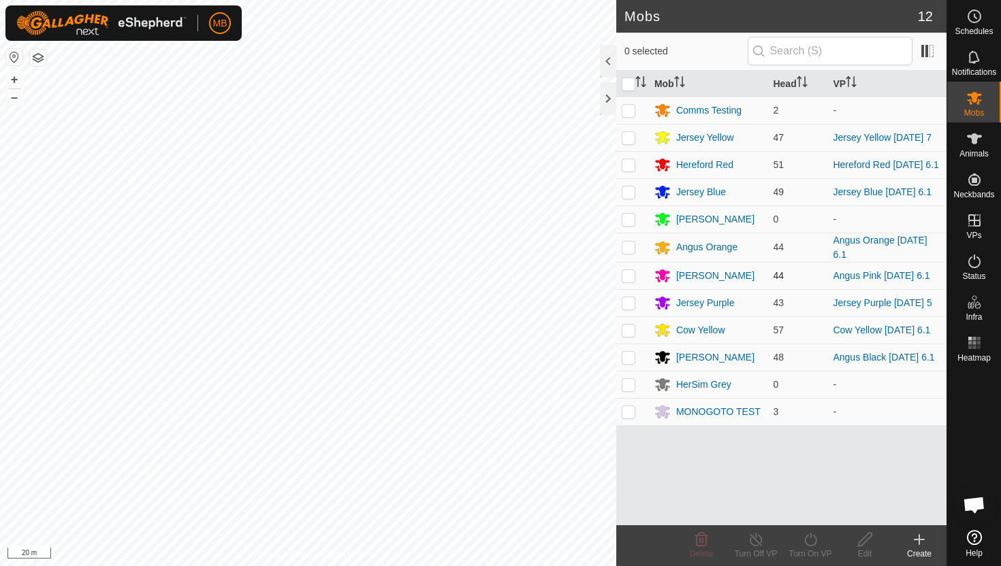
click at [629, 280] on p-checkbox at bounding box center [628, 275] width 14 height 11
checkbox input "true"
click at [812, 545] on icon at bounding box center [810, 540] width 12 height 14
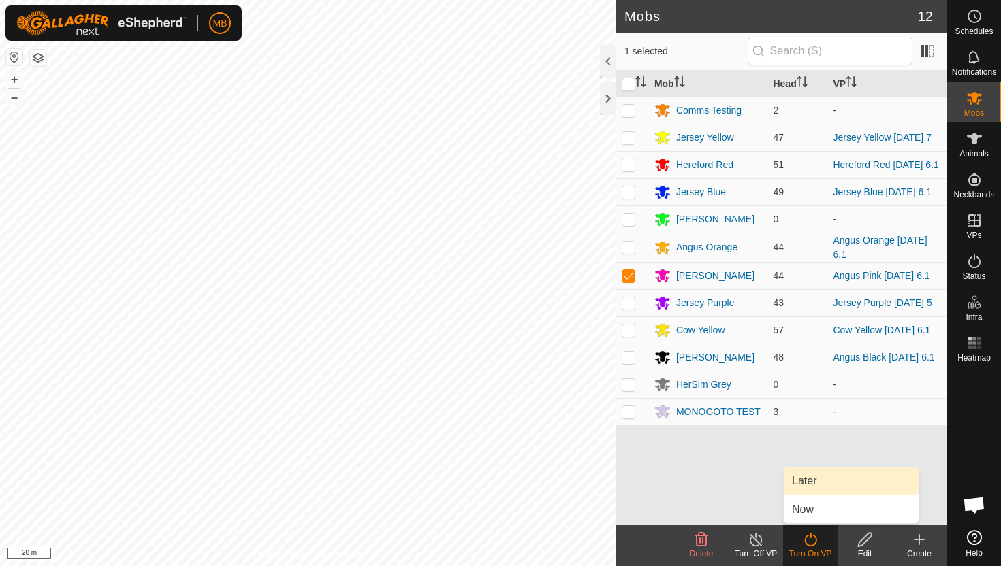
click at [839, 483] on link "Later" at bounding box center [850, 481] width 135 height 27
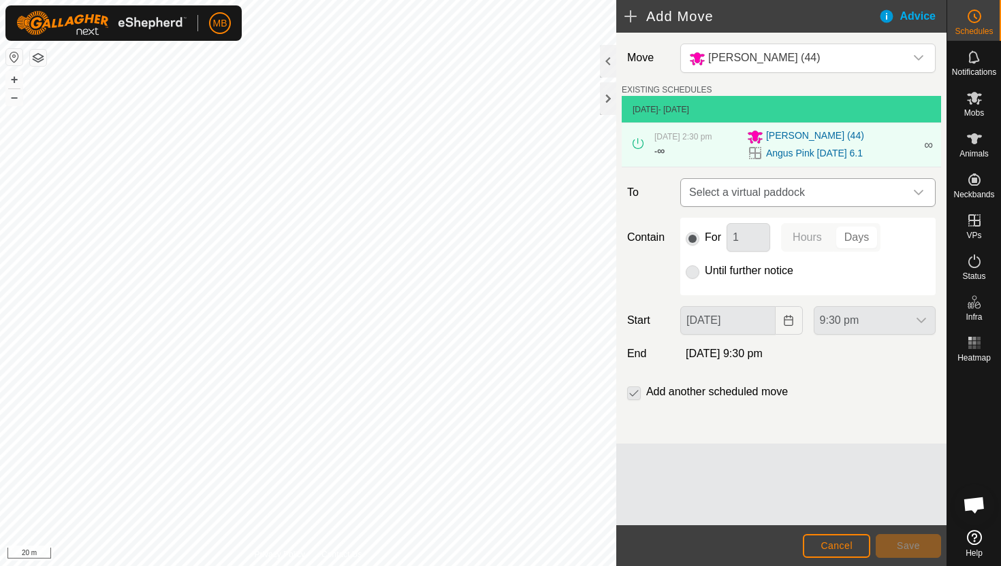
click at [907, 191] on div "dropdown trigger" at bounding box center [918, 192] width 27 height 27
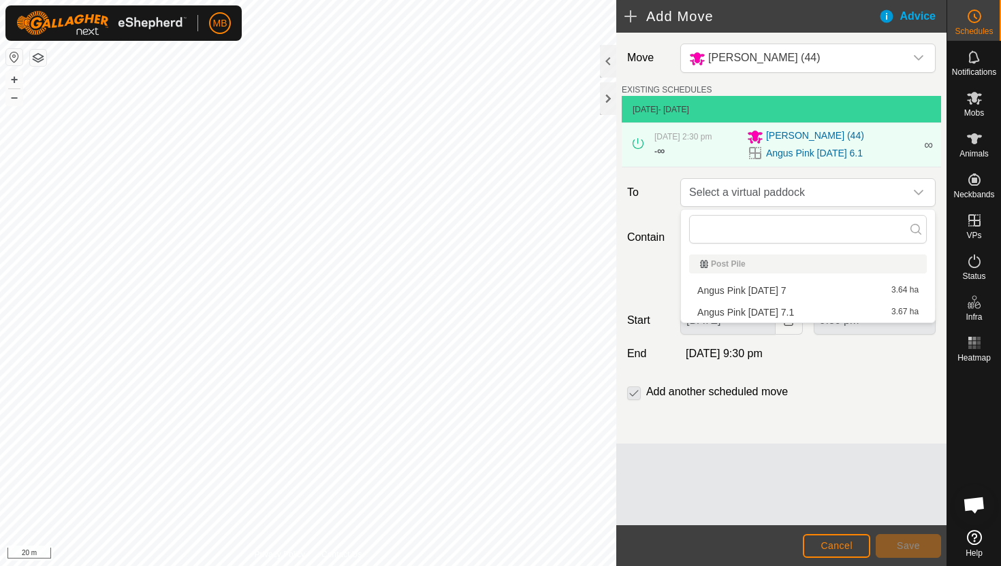
click at [800, 291] on li "Angus Pink Tuesday 7 3.64 ha" at bounding box center [808, 290] width 238 height 20
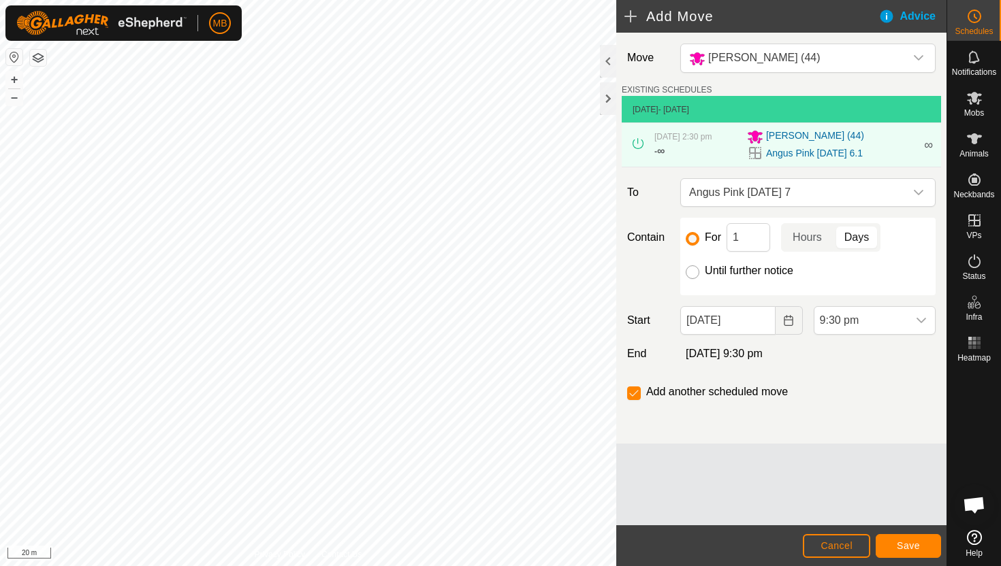
click at [692, 272] on input "Until further notice" at bounding box center [692, 272] width 14 height 14
radio input "true"
checkbox input "false"
click at [755, 326] on input "06 Oct, 2025" at bounding box center [727, 320] width 95 height 29
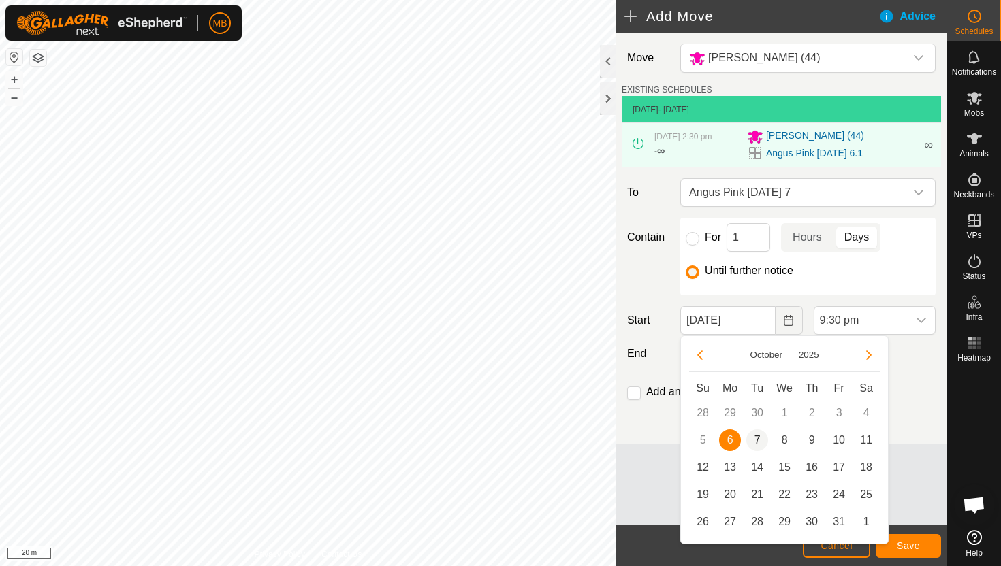
click at [759, 438] on span "7" at bounding box center [757, 441] width 22 height 22
type input "07 Oct, 2025"
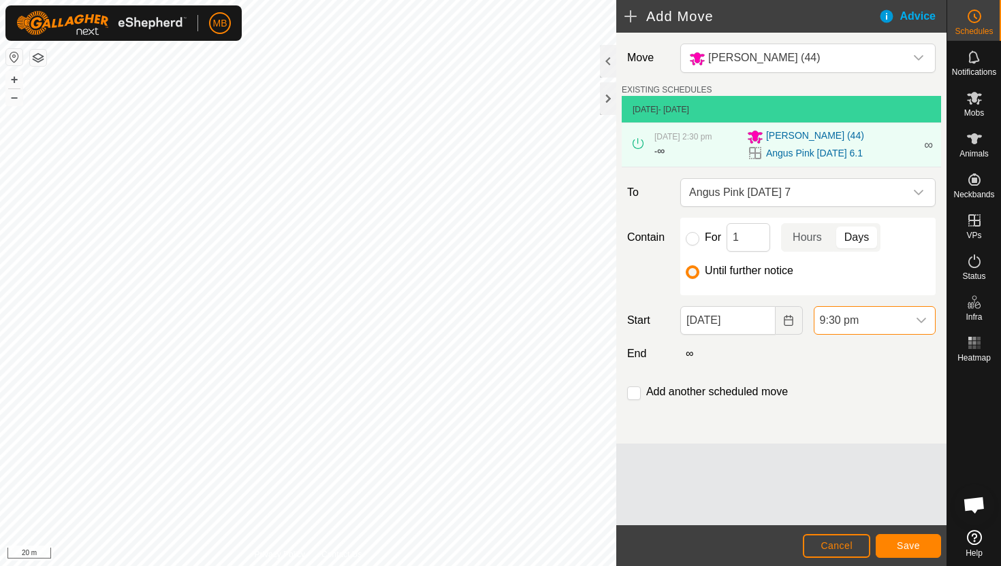
click at [896, 321] on span "9:30 pm" at bounding box center [860, 320] width 93 height 27
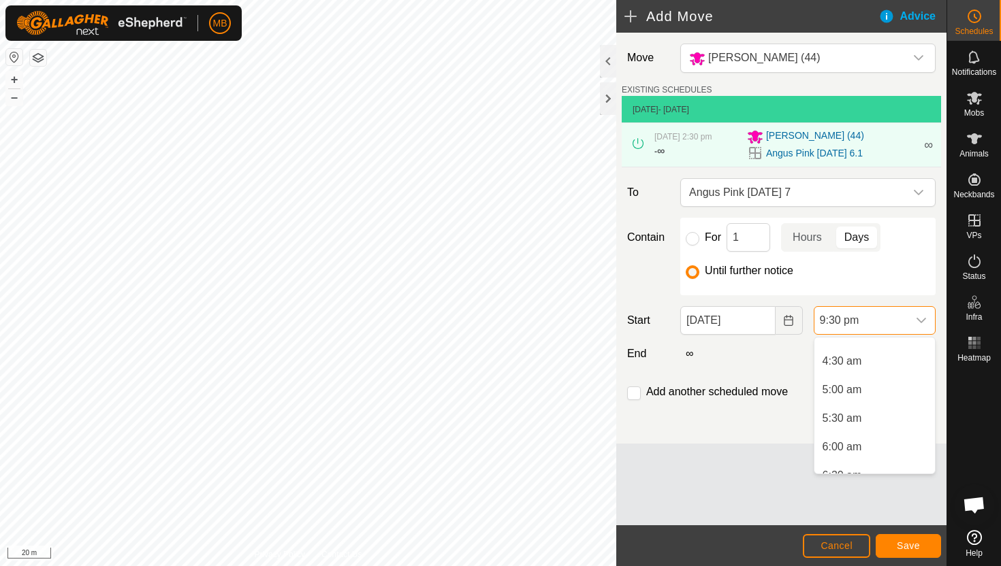
scroll to position [237, 0]
click at [875, 402] on li "5:00 am" at bounding box center [874, 400] width 120 height 27
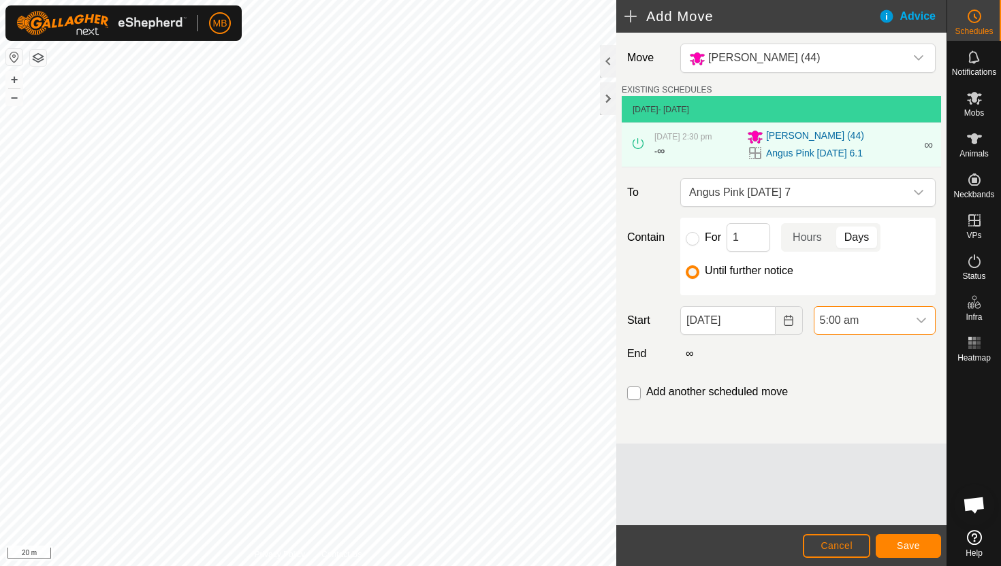
click at [634, 397] on input "checkbox" at bounding box center [634, 394] width 14 height 14
checkbox input "true"
click at [892, 543] on button "Save" at bounding box center [907, 546] width 65 height 24
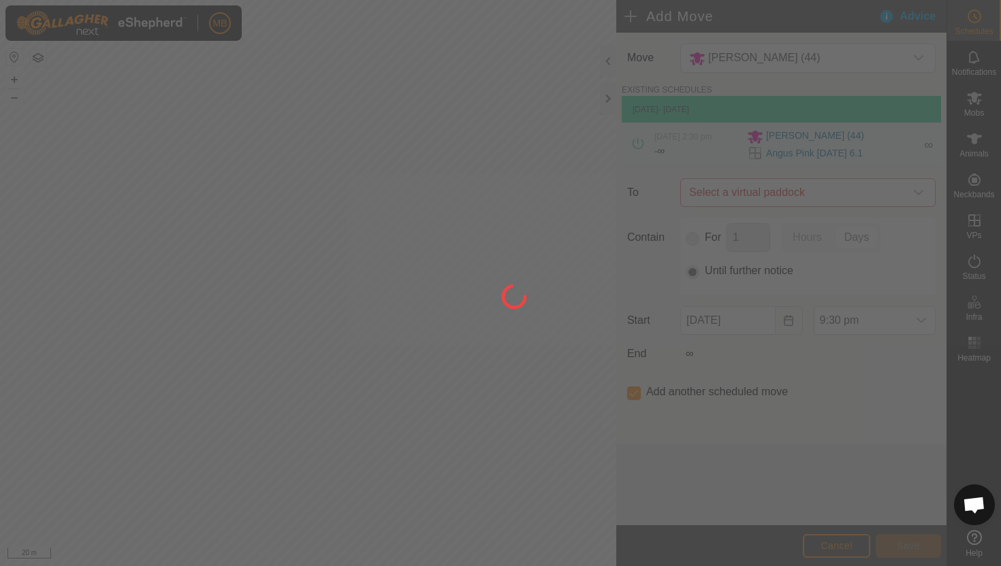
type input "07 Oct, 2025"
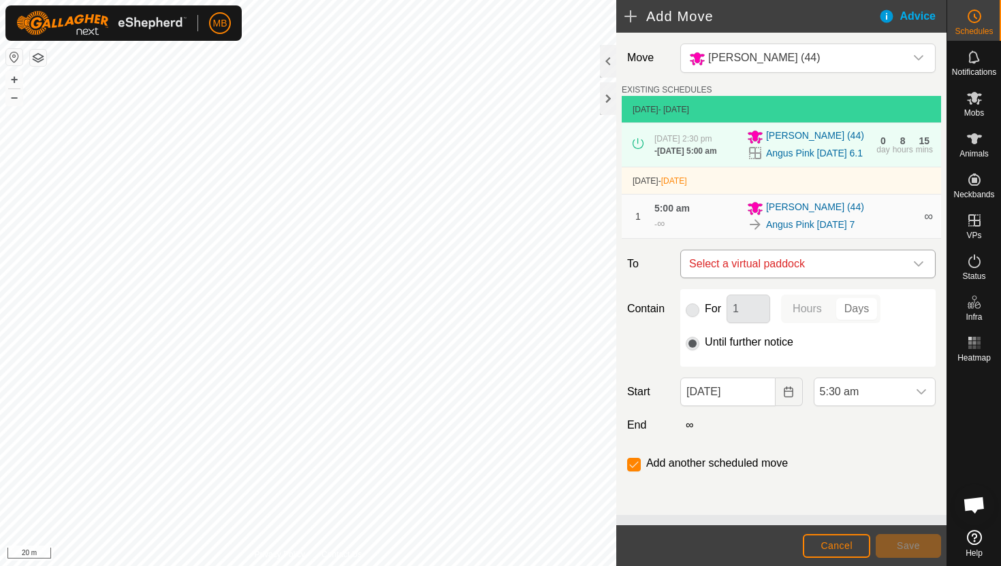
click at [913, 265] on icon "dropdown trigger" at bounding box center [918, 264] width 11 height 11
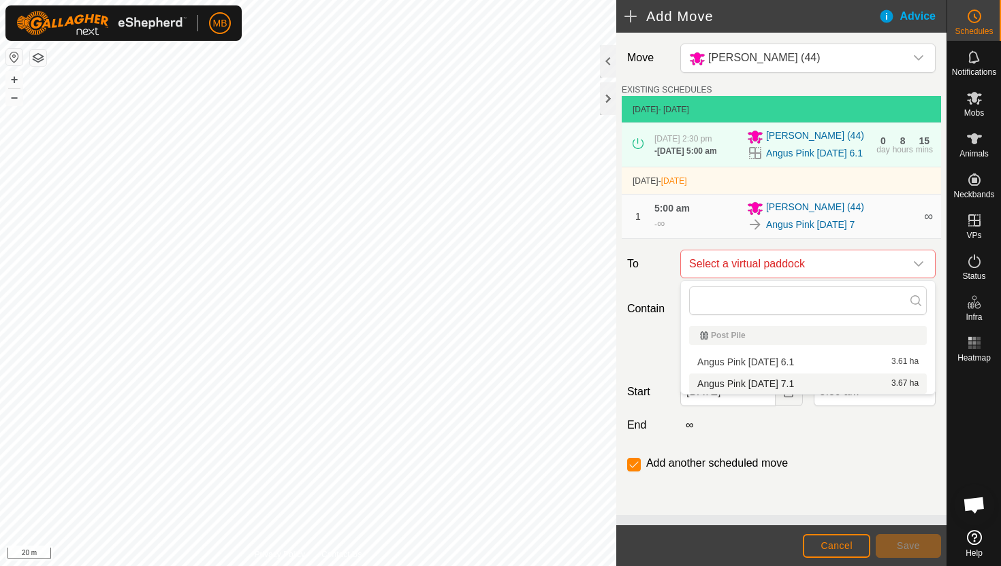
click at [798, 384] on li "Angus Pink Tuesday 7.1 3.67 ha" at bounding box center [808, 384] width 238 height 20
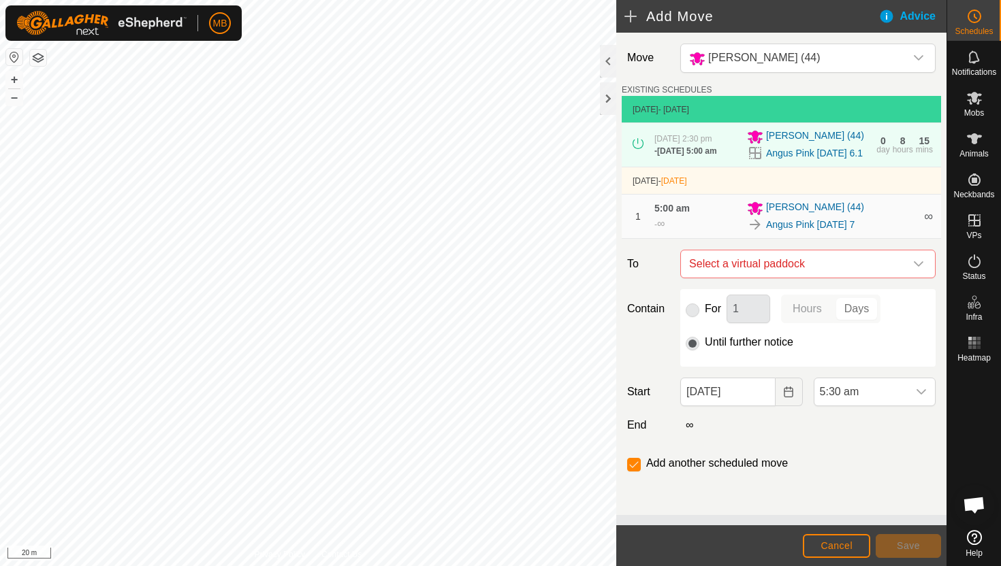
checkbox input "false"
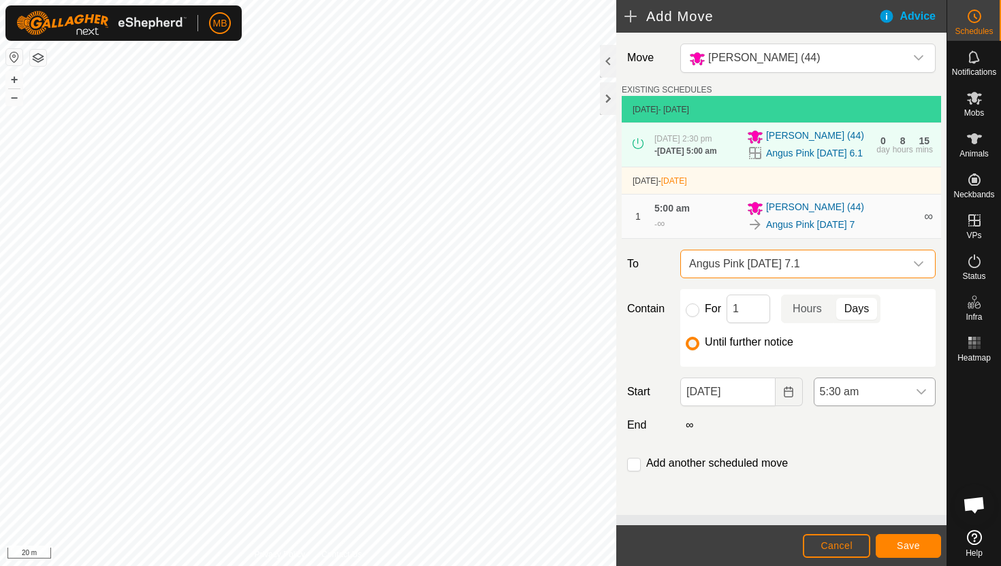
click at [884, 389] on span "5:30 am" at bounding box center [860, 391] width 93 height 27
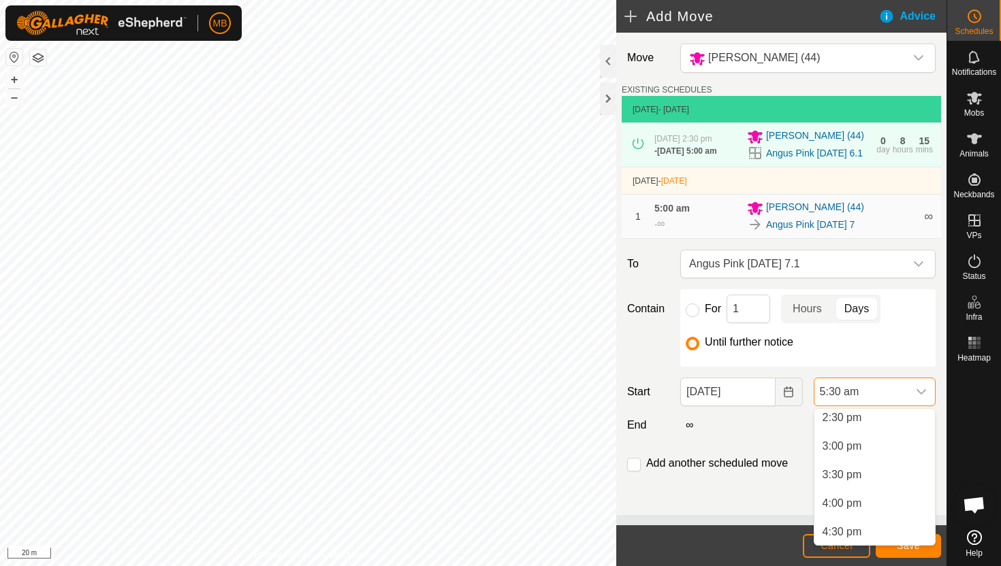
scroll to position [837, 0]
click at [892, 424] on li "2:30 pm" at bounding box center [874, 422] width 120 height 27
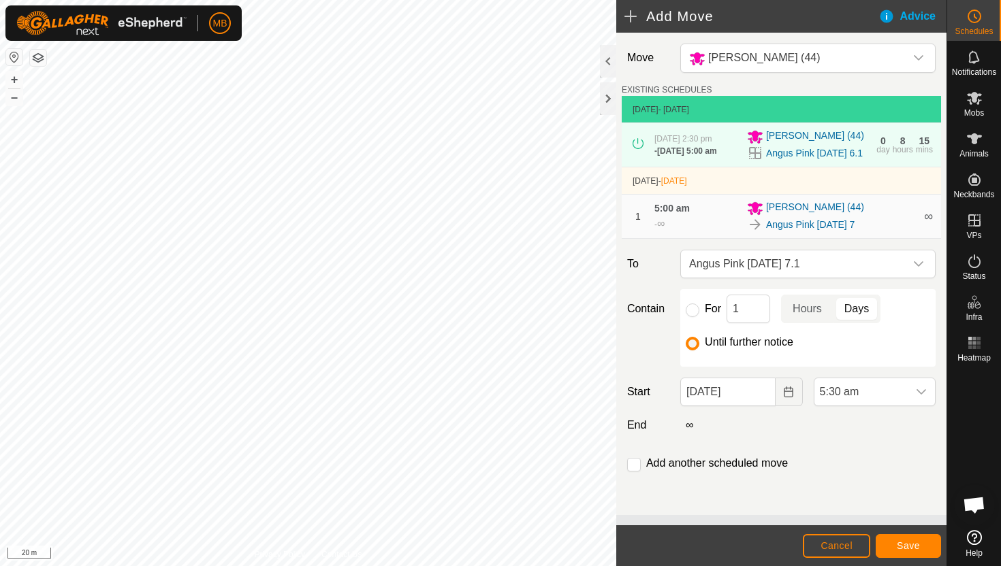
scroll to position [314, 0]
click at [910, 554] on button "Save" at bounding box center [907, 546] width 65 height 24
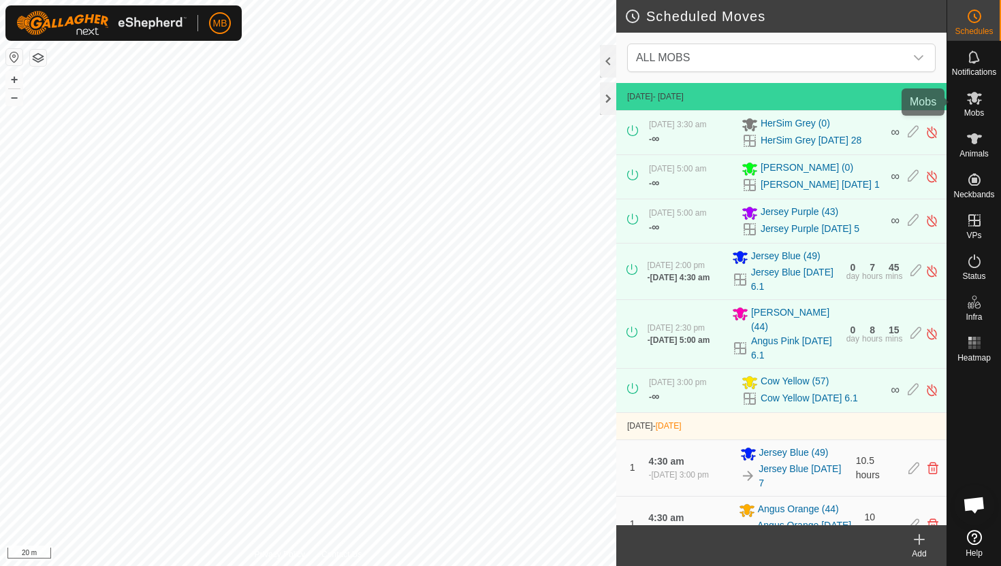
click at [971, 109] on span "Mobs" at bounding box center [974, 113] width 20 height 8
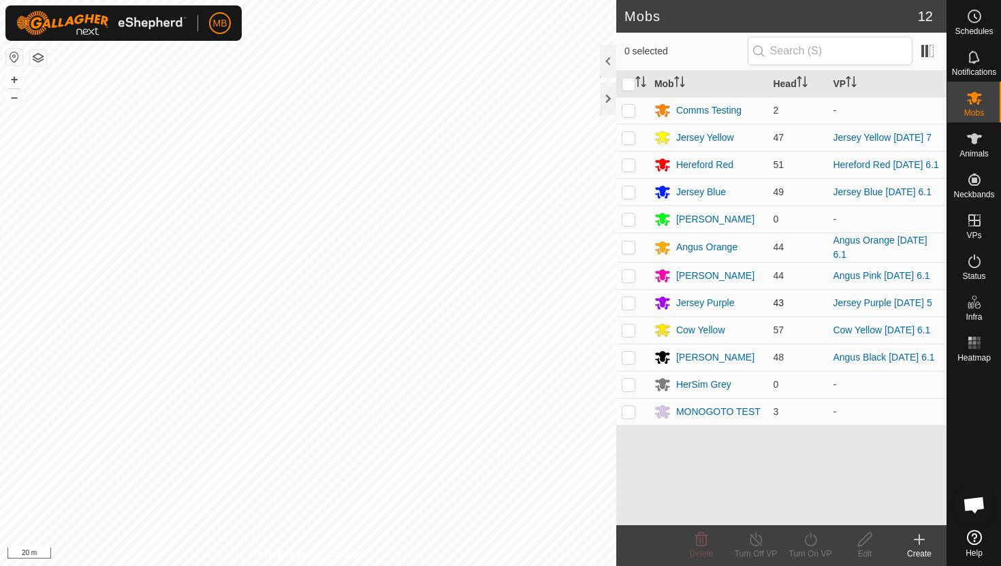
click at [632, 303] on p-checkbox at bounding box center [628, 302] width 14 height 11
checkbox input "true"
click at [810, 537] on icon at bounding box center [810, 540] width 12 height 14
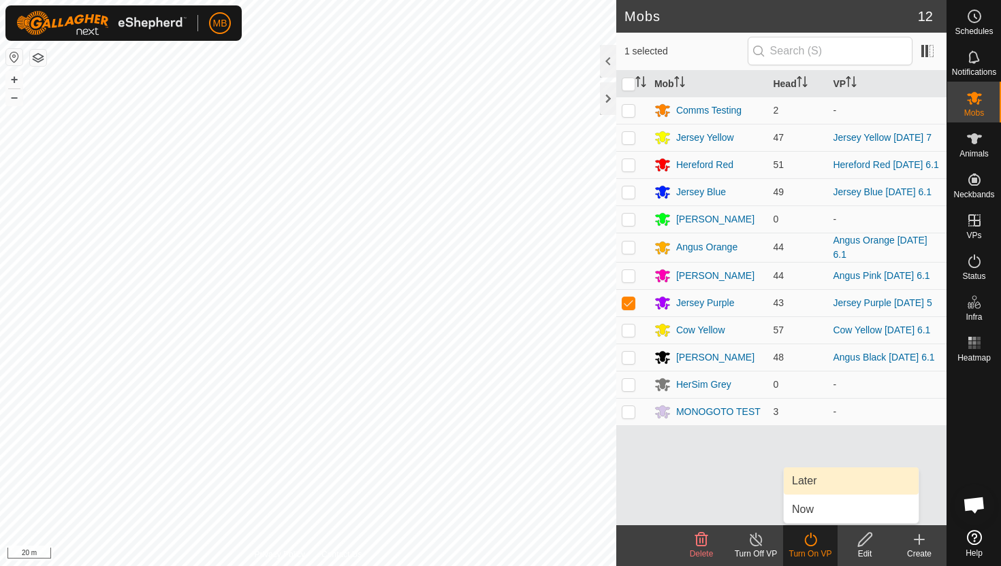
click at [824, 485] on link "Later" at bounding box center [850, 481] width 135 height 27
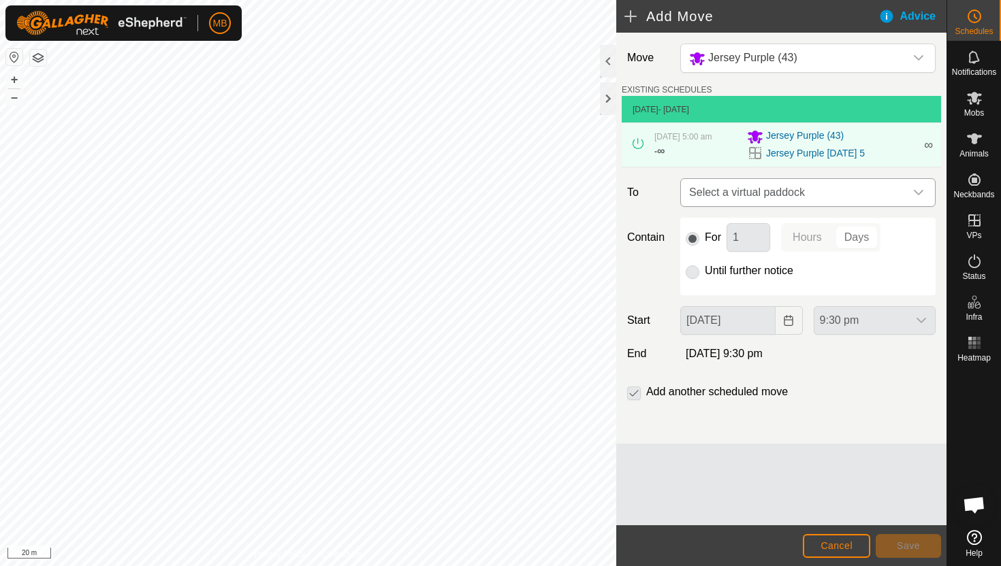
click at [920, 197] on icon "dropdown trigger" at bounding box center [918, 192] width 11 height 11
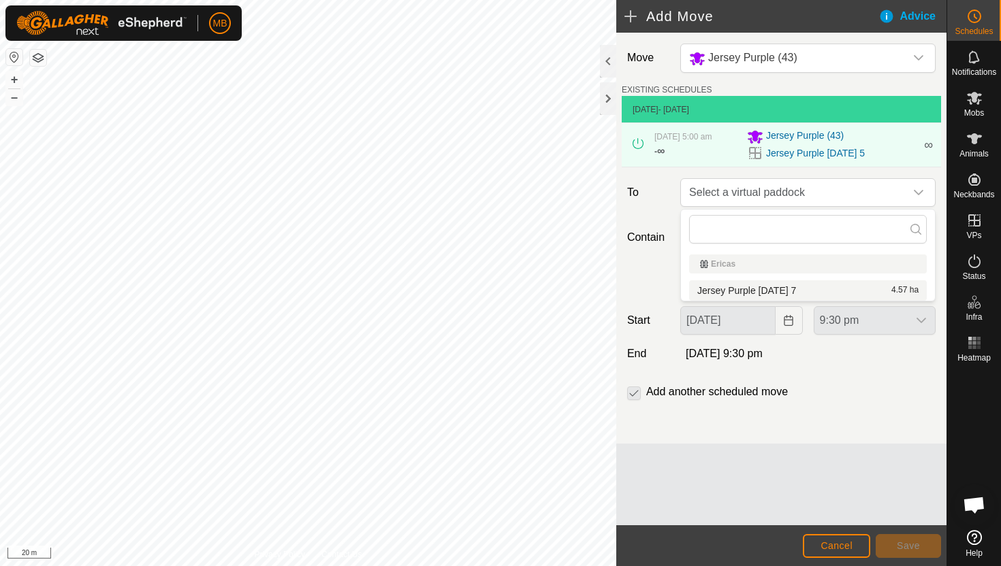
click at [816, 295] on li "Jersey Purple Tuesday 7 4.57 ha" at bounding box center [808, 290] width 238 height 20
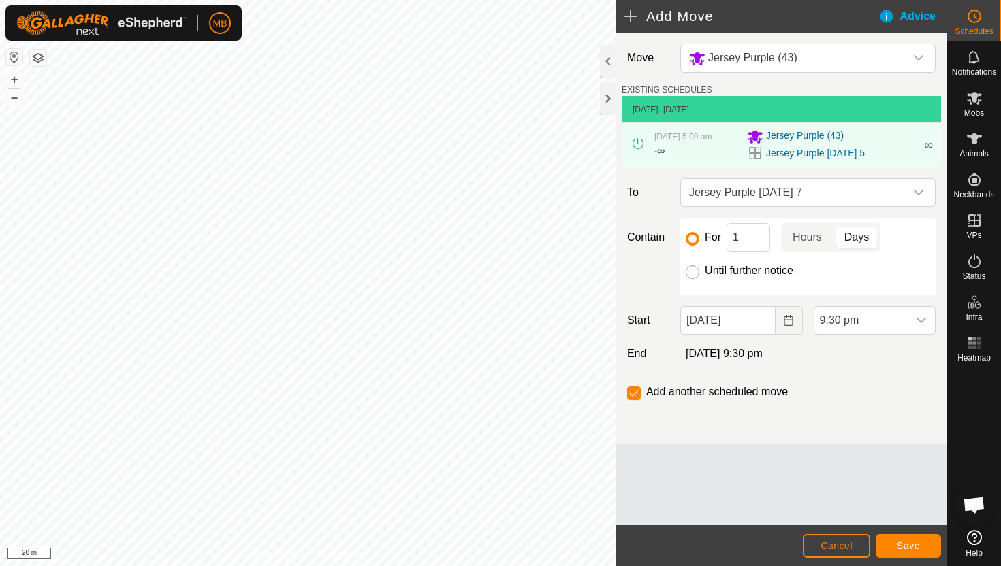
click at [695, 272] on input "Until further notice" at bounding box center [692, 272] width 14 height 14
radio input "true"
checkbox input "false"
click at [764, 324] on input "06 Oct, 2025" at bounding box center [727, 320] width 95 height 29
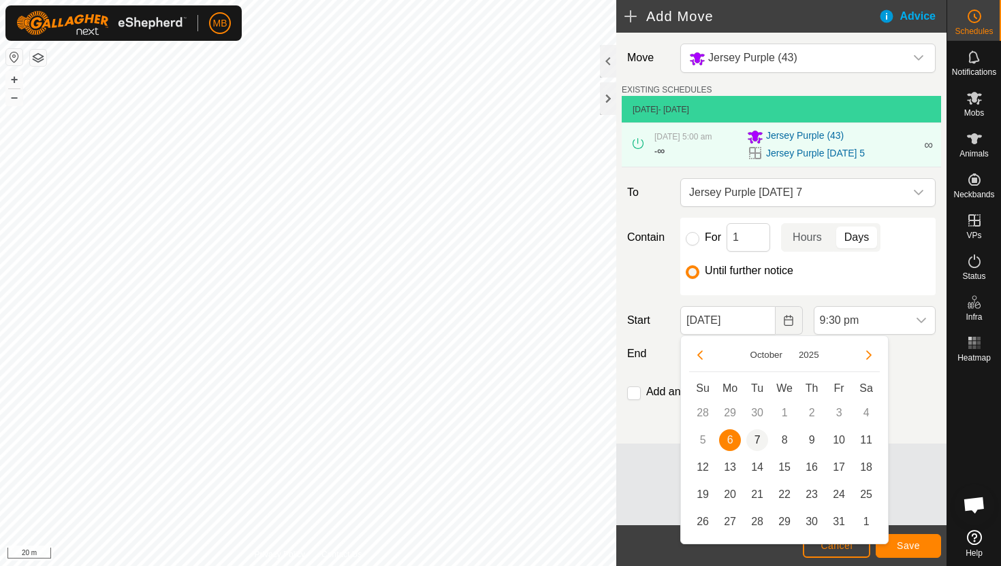
click at [754, 434] on span "7" at bounding box center [757, 441] width 22 height 22
type input "07 Oct, 2025"
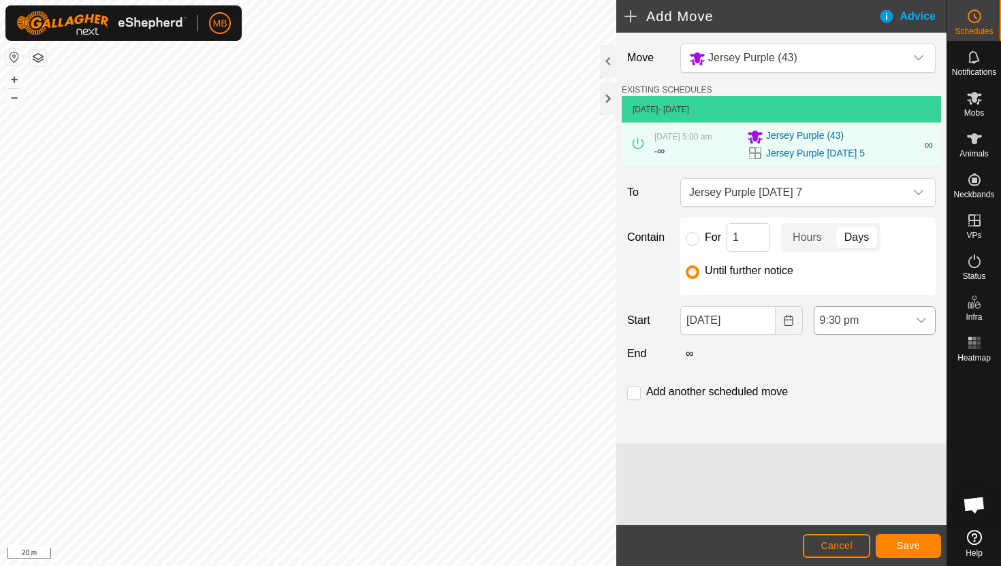
click at [913, 321] on div "dropdown trigger" at bounding box center [920, 320] width 27 height 27
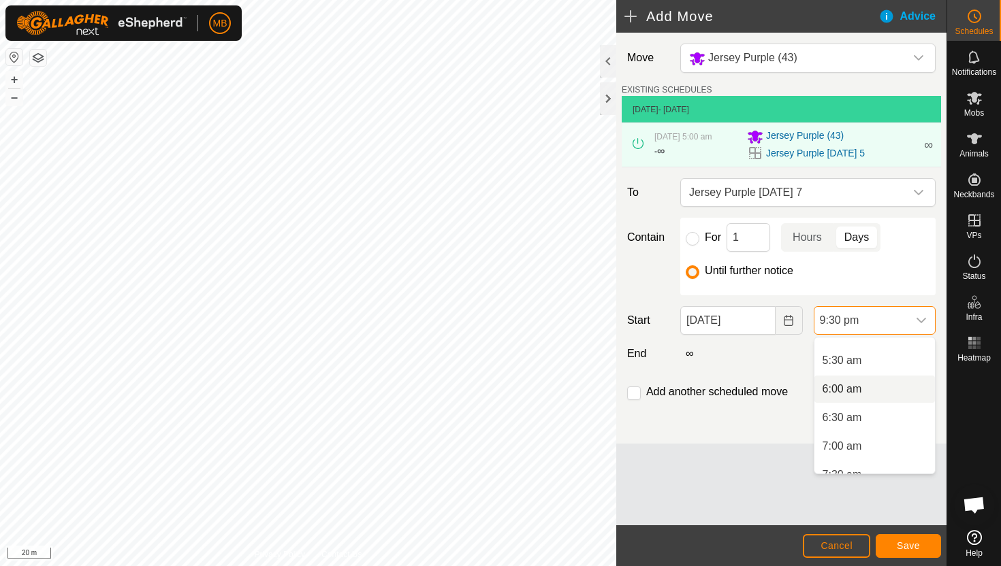
scroll to position [304, 0]
click at [889, 360] on li "5:30 am" at bounding box center [874, 362] width 120 height 27
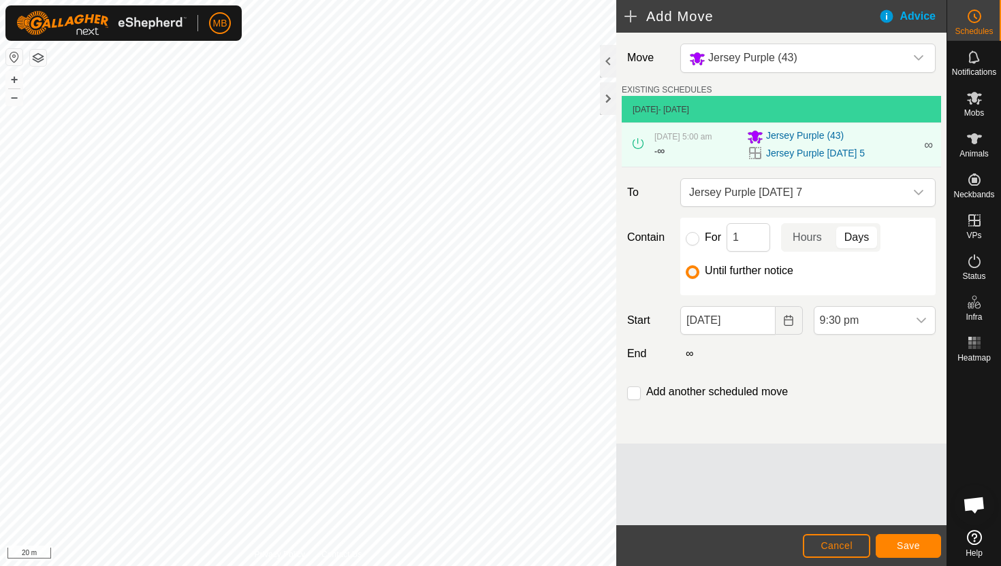
scroll to position [1120, 0]
click at [907, 545] on span "Save" at bounding box center [907, 545] width 23 height 11
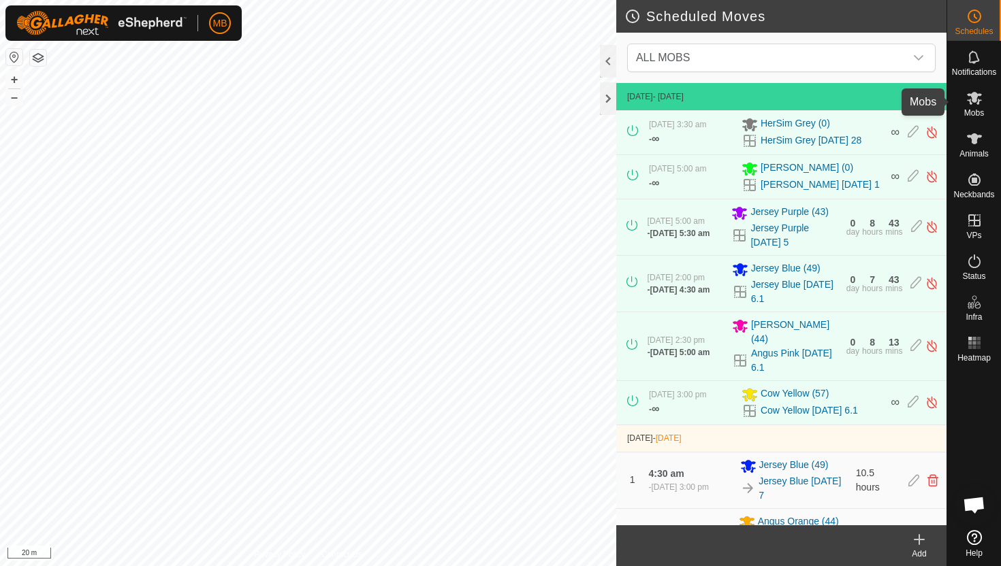
click at [975, 101] on icon at bounding box center [974, 98] width 15 height 13
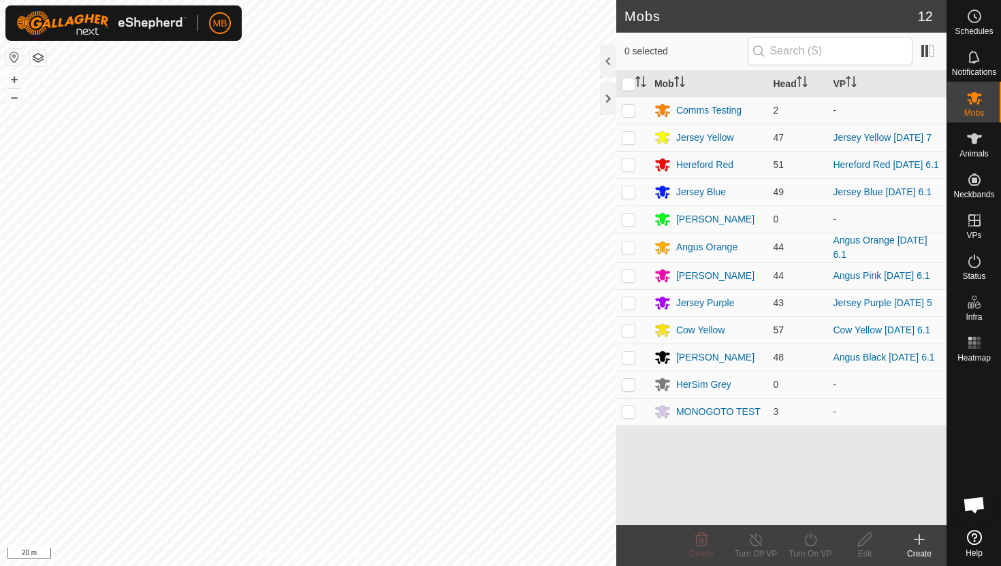
click at [627, 336] on p-checkbox at bounding box center [628, 330] width 14 height 11
checkbox input "true"
click at [807, 540] on icon at bounding box center [810, 540] width 17 height 16
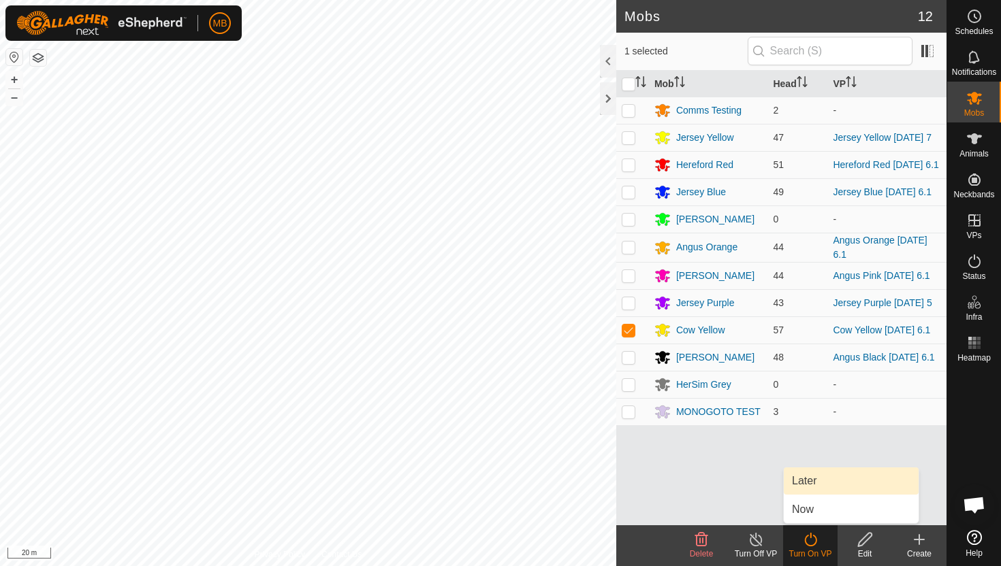
click at [815, 485] on link "Later" at bounding box center [850, 481] width 135 height 27
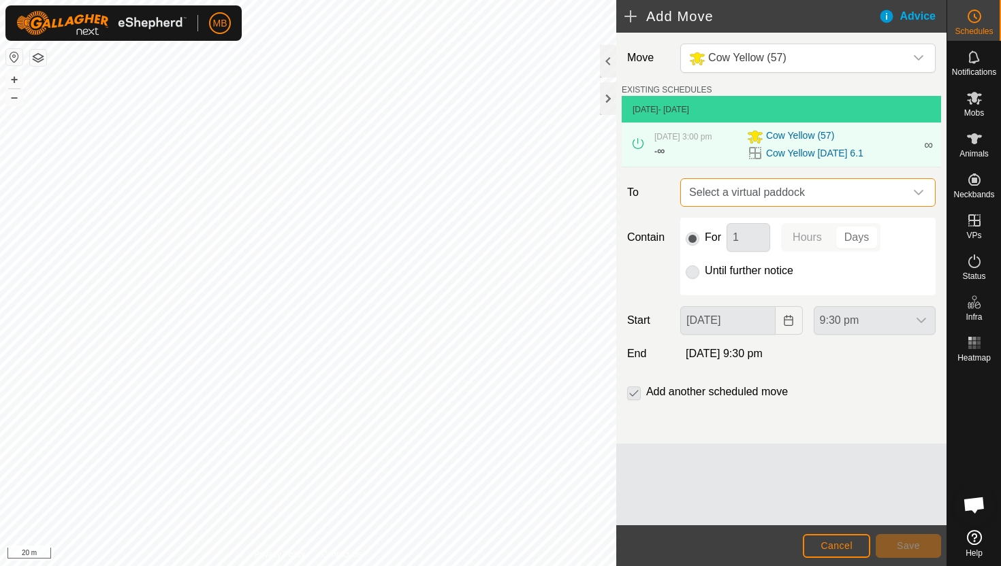
click at [901, 193] on span "Select a virtual paddock" at bounding box center [793, 192] width 221 height 27
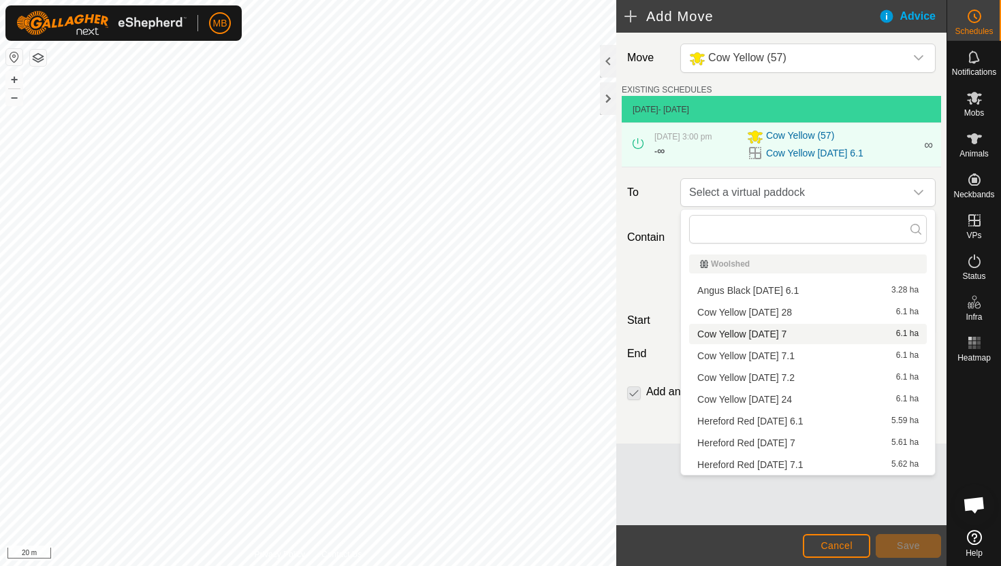
click at [778, 333] on li "Cow Yellow Tuesday 7 6.1 ha" at bounding box center [808, 334] width 238 height 20
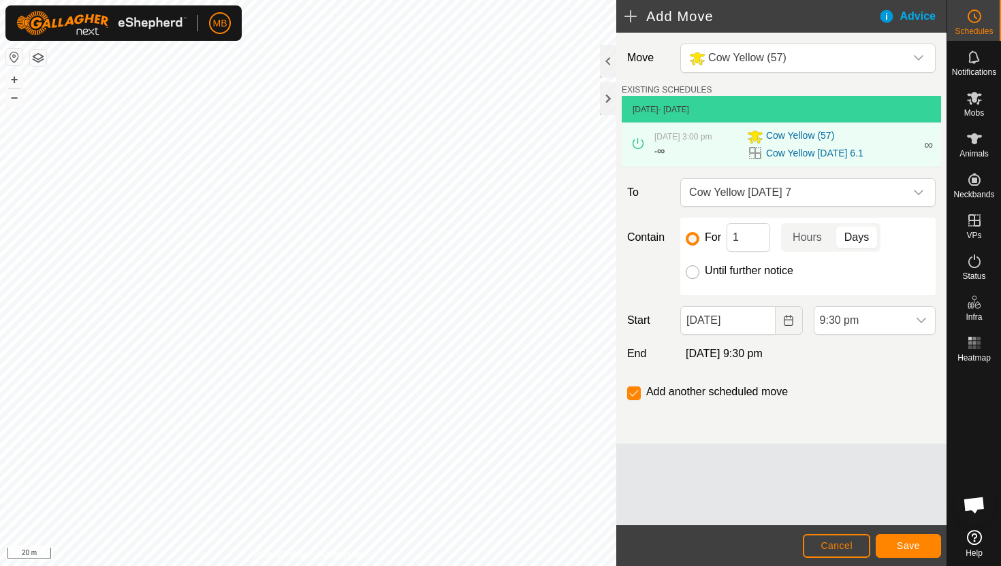
click at [692, 274] on input "Until further notice" at bounding box center [692, 272] width 14 height 14
radio input "true"
checkbox input "false"
click at [755, 323] on input "06 Oct, 2025" at bounding box center [727, 320] width 95 height 29
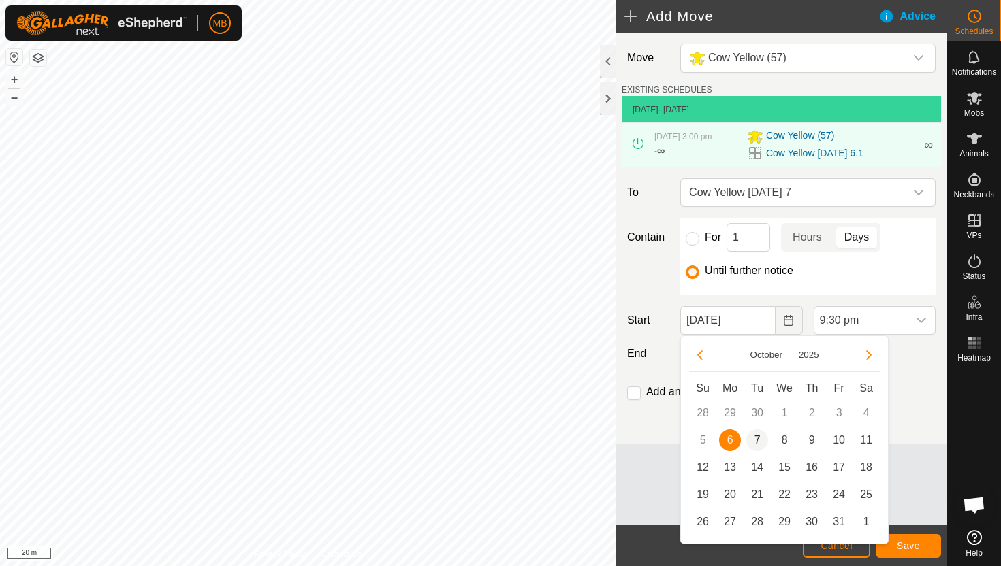
click at [754, 440] on span "7" at bounding box center [757, 441] width 22 height 22
type input "07 Oct, 2025"
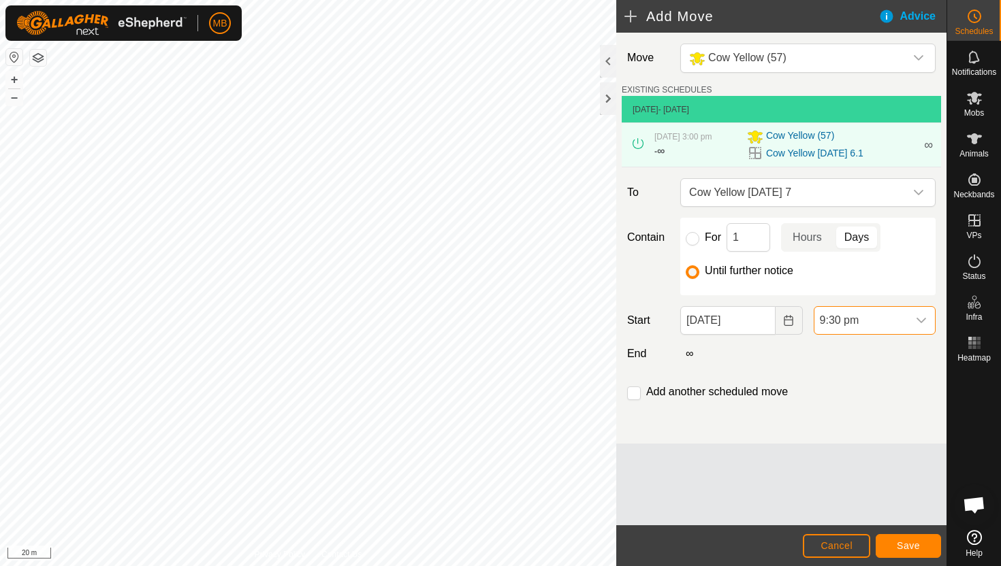
click at [883, 314] on span "9:30 pm" at bounding box center [860, 320] width 93 height 27
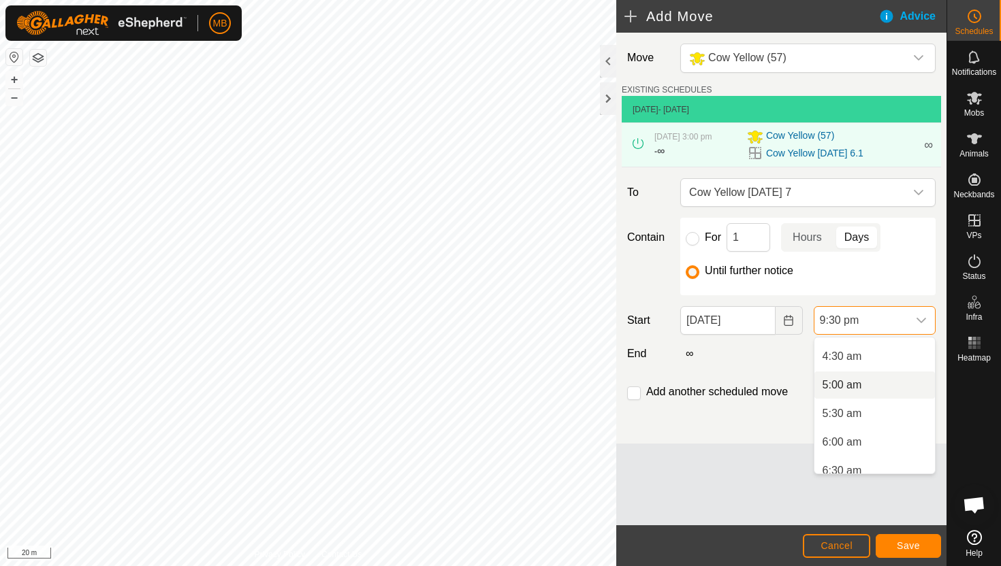
click at [860, 387] on li "5:00 am" at bounding box center [874, 385] width 120 height 27
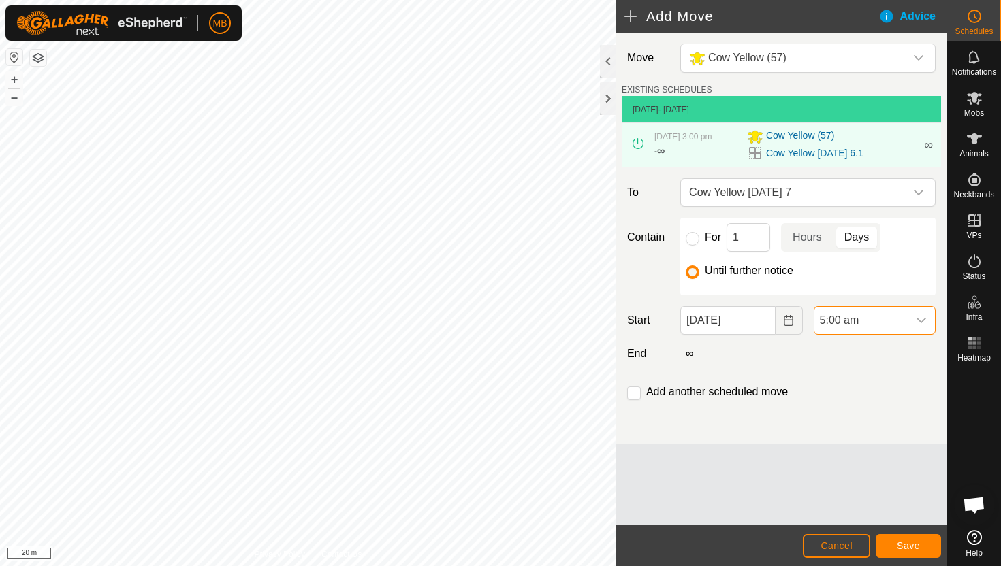
scroll to position [1120, 0]
click at [634, 398] on input "checkbox" at bounding box center [634, 394] width 14 height 14
checkbox input "true"
click at [892, 545] on button "Save" at bounding box center [907, 546] width 65 height 24
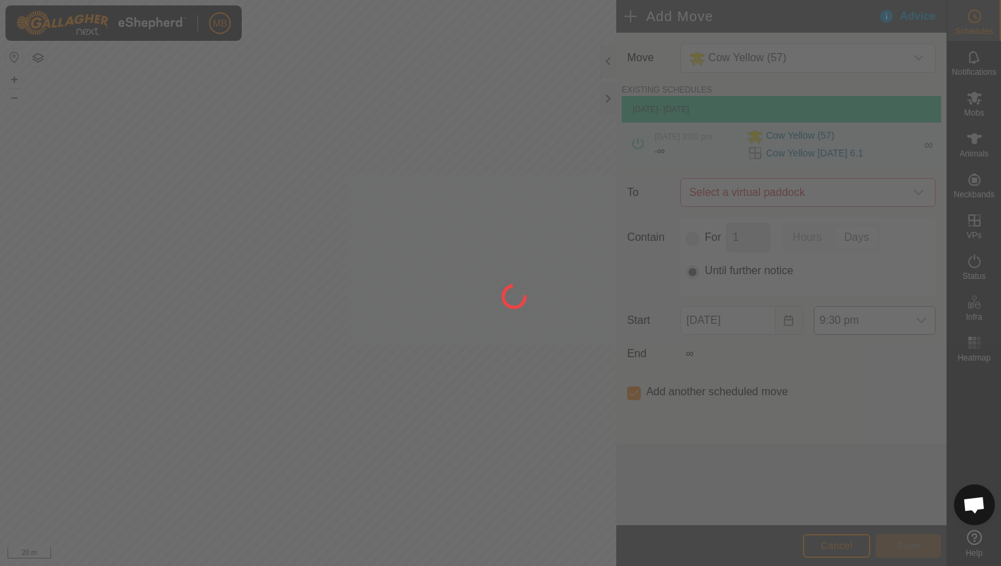
type input "07 Oct, 2025"
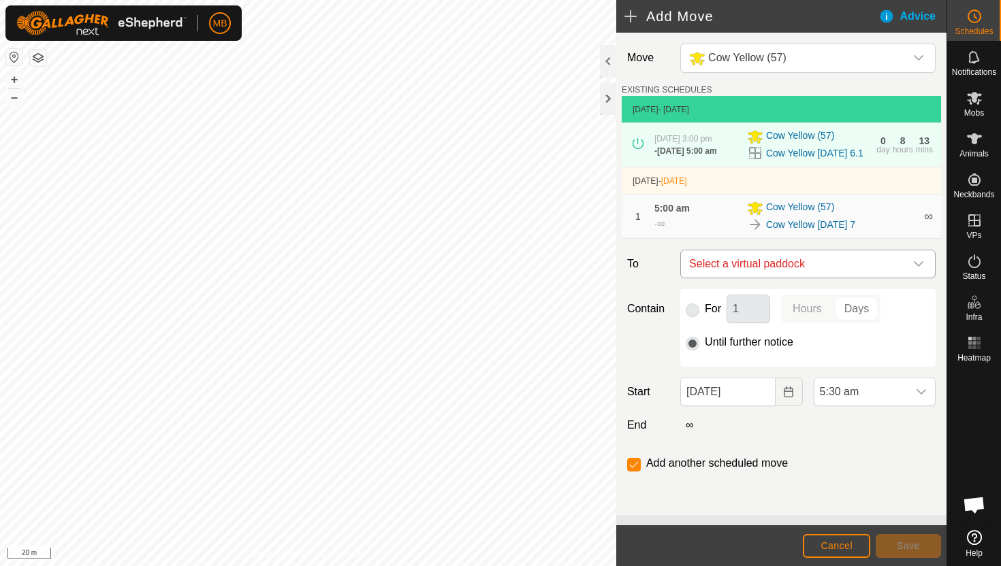
click at [916, 259] on div "dropdown trigger" at bounding box center [918, 263] width 27 height 27
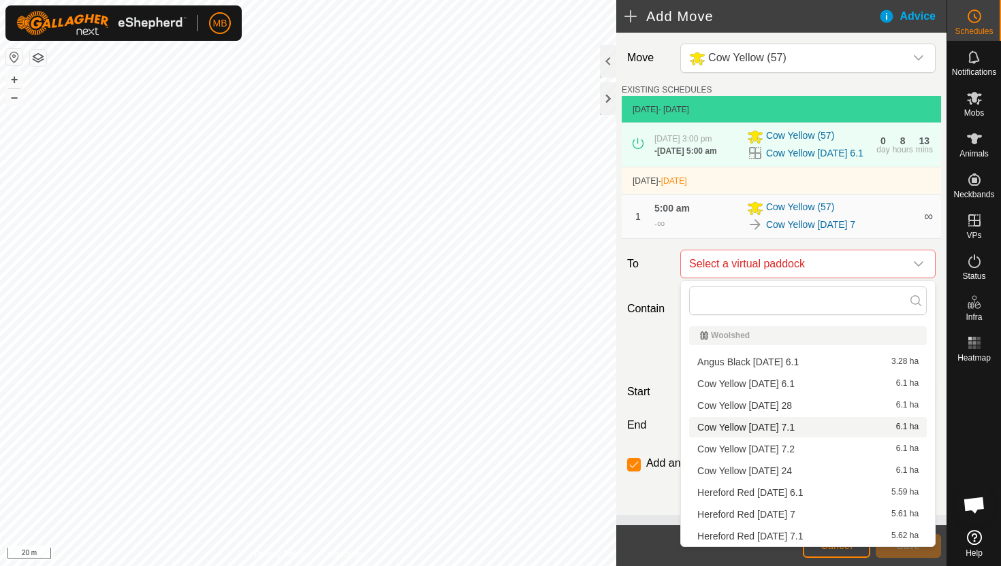
click at [784, 429] on li "Cow Yellow Tuesday 7.1 6.1 ha" at bounding box center [808, 427] width 238 height 20
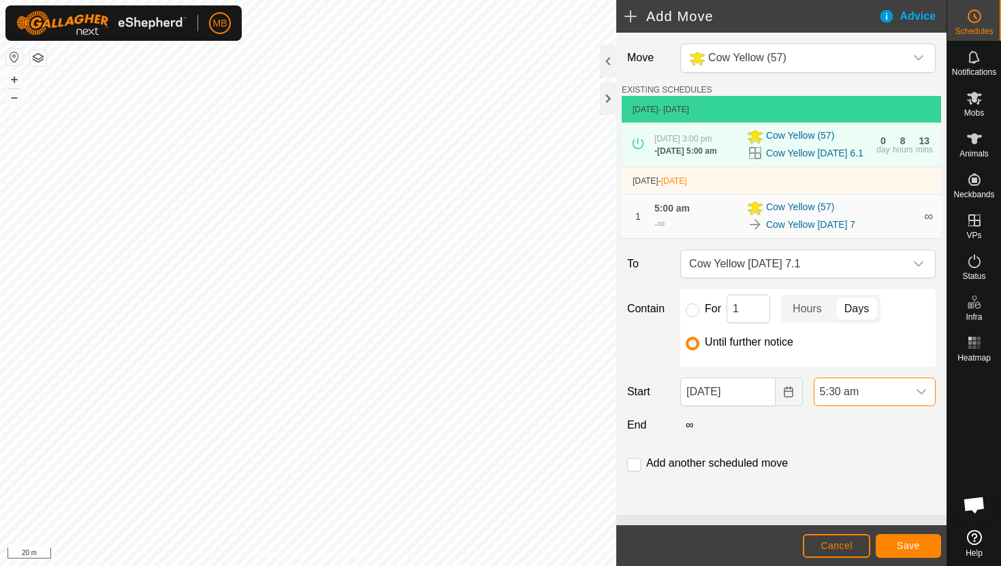
click at [871, 390] on span "5:30 am" at bounding box center [860, 391] width 93 height 27
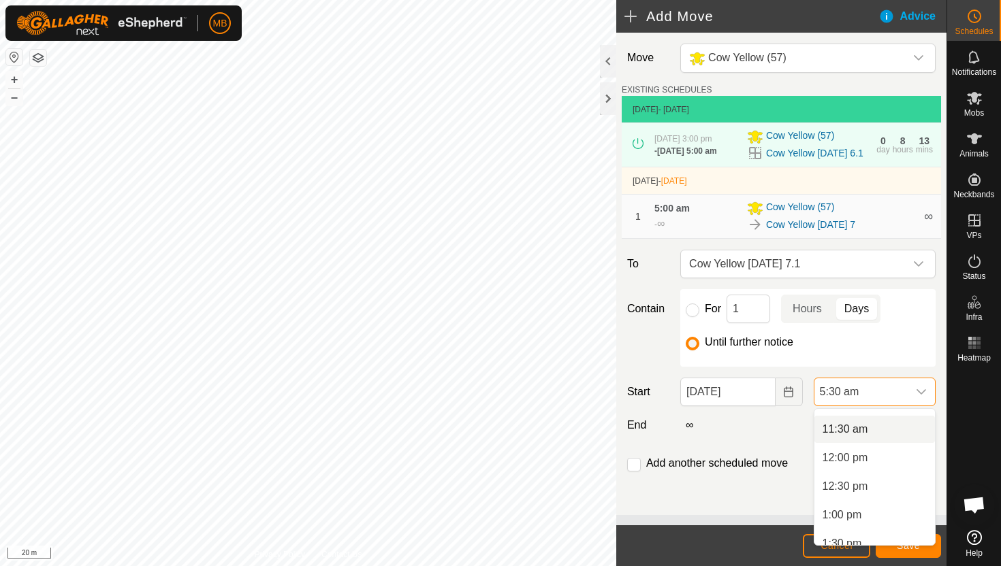
scroll to position [653, 0]
click at [869, 486] on li "12:30 pm" at bounding box center [874, 483] width 120 height 27
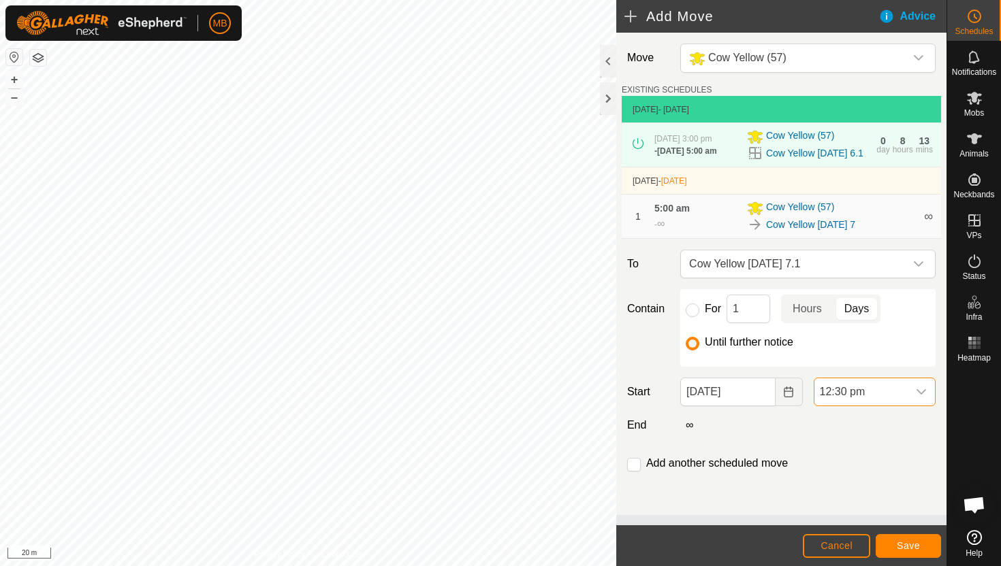
scroll to position [314, 0]
click at [634, 468] on input "checkbox" at bounding box center [634, 465] width 14 height 14
click at [906, 547] on span "Save" at bounding box center [907, 545] width 23 height 11
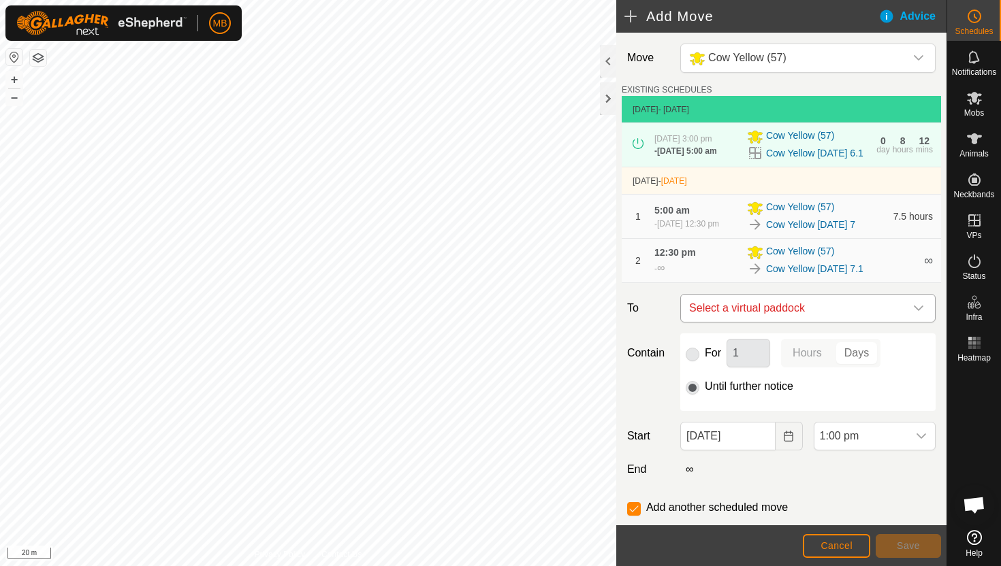
click at [920, 308] on icon "dropdown trigger" at bounding box center [918, 308] width 10 height 5
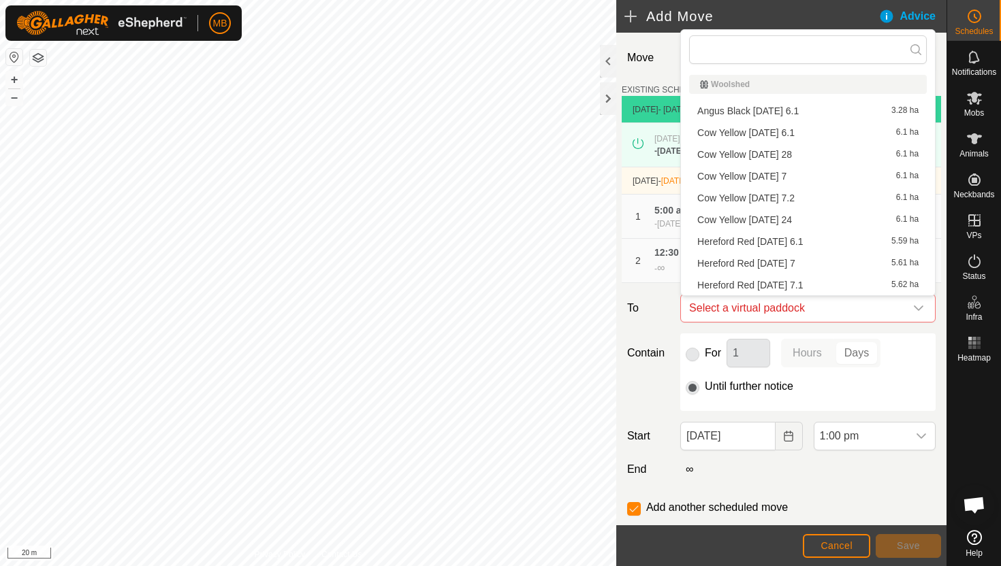
click at [809, 202] on li "Cow Yellow Tuesday 7.2 6.1 ha" at bounding box center [808, 198] width 238 height 20
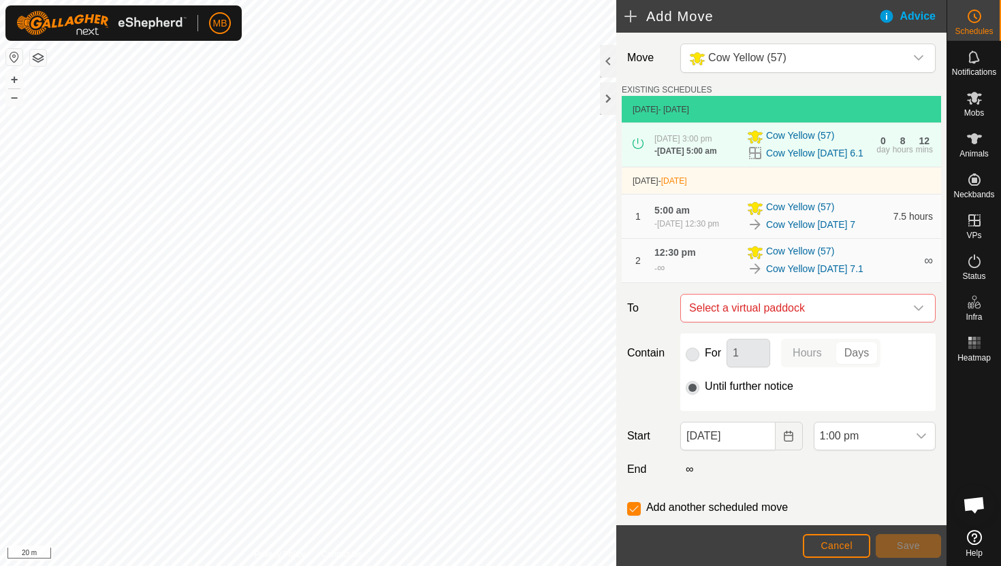
checkbox input "false"
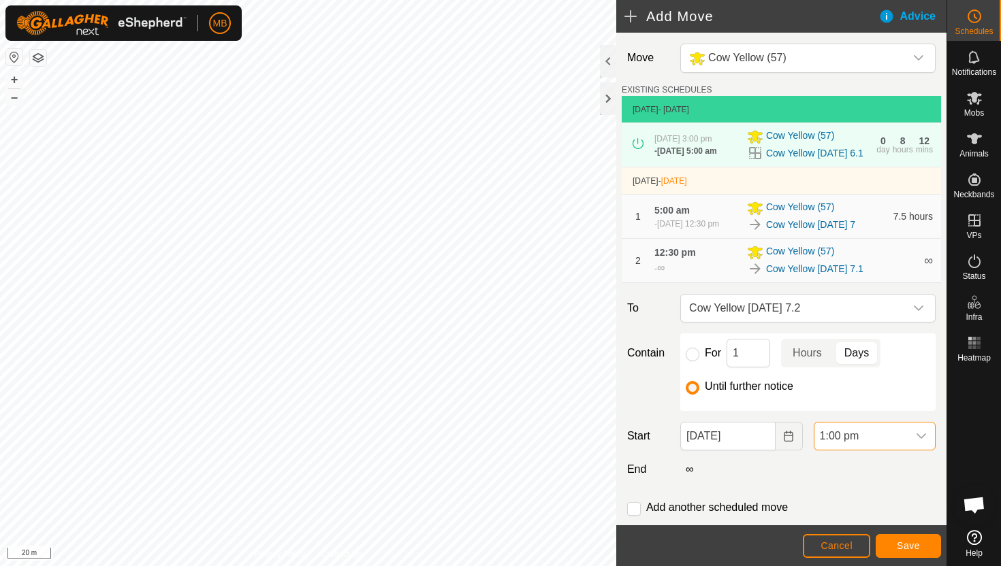
click at [890, 444] on span "1:00 pm" at bounding box center [860, 436] width 93 height 27
click at [886, 389] on li "4:30 pm" at bounding box center [874, 389] width 120 height 27
click at [912, 543] on span "Save" at bounding box center [907, 545] width 23 height 11
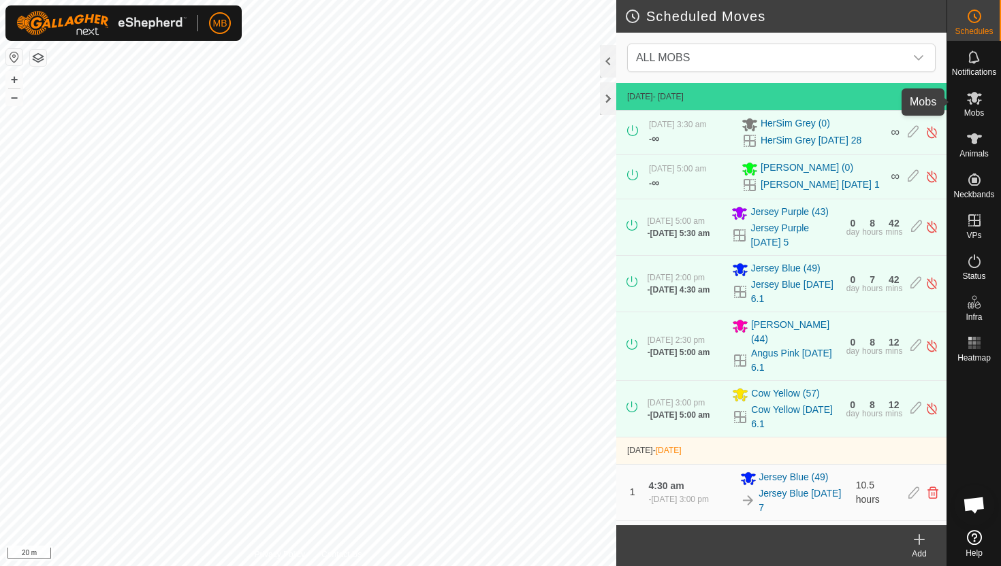
click at [967, 104] on icon at bounding box center [974, 98] width 16 height 16
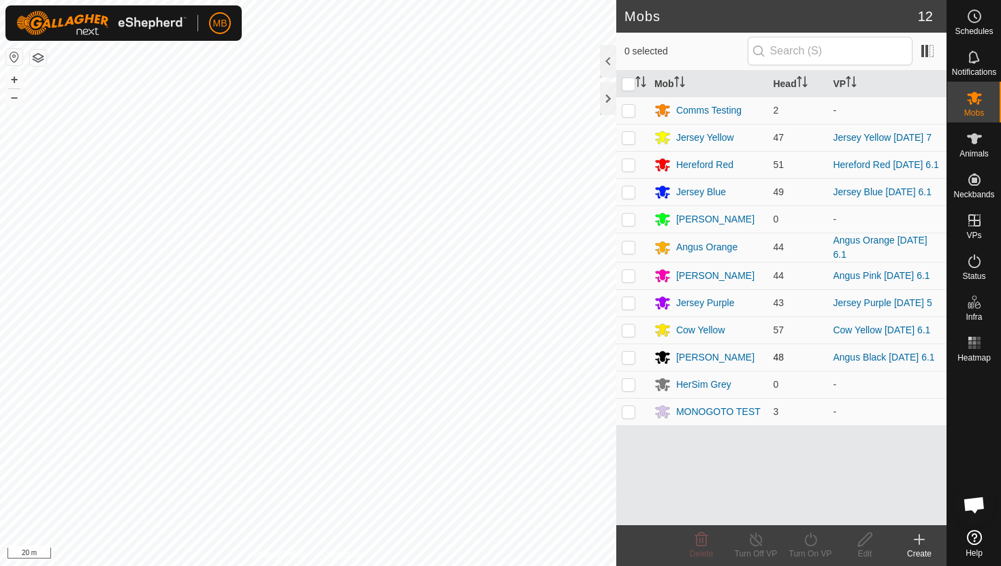
click at [628, 361] on p-checkbox at bounding box center [628, 357] width 14 height 11
checkbox input "true"
click at [974, 20] on icon at bounding box center [974, 16] width 16 height 16
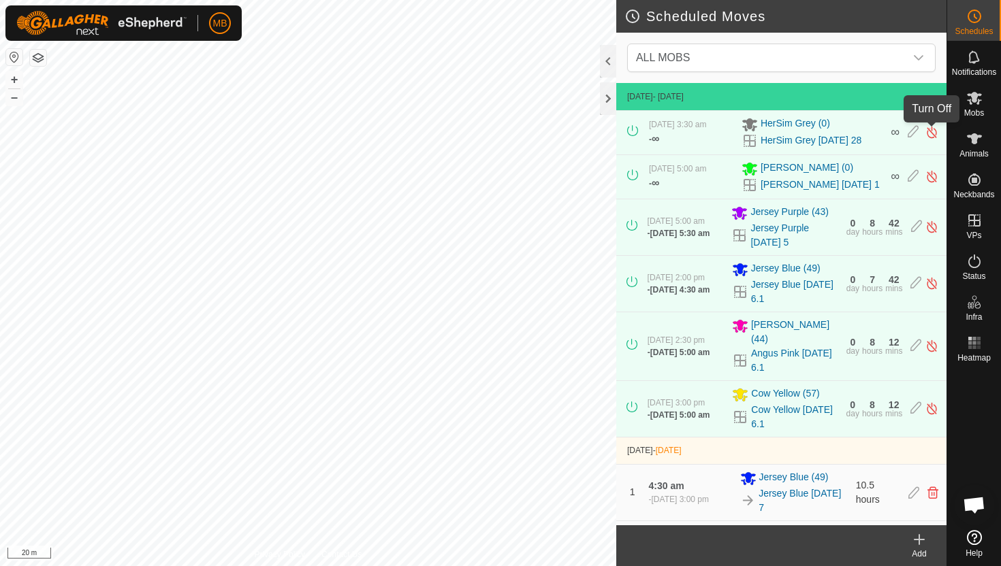
click at [935, 132] on img at bounding box center [931, 132] width 13 height 14
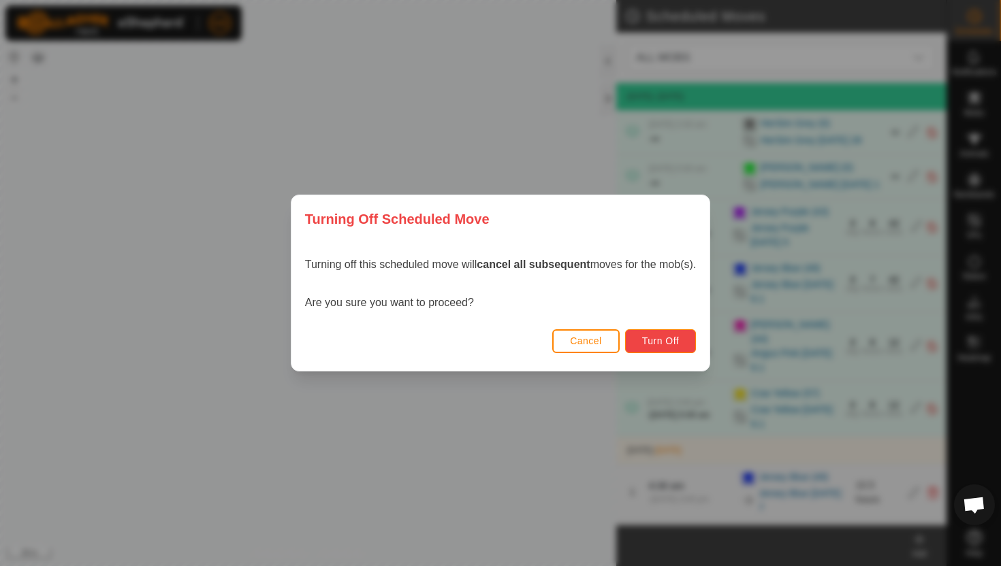
click at [651, 336] on span "Turn Off" at bounding box center [660, 341] width 37 height 11
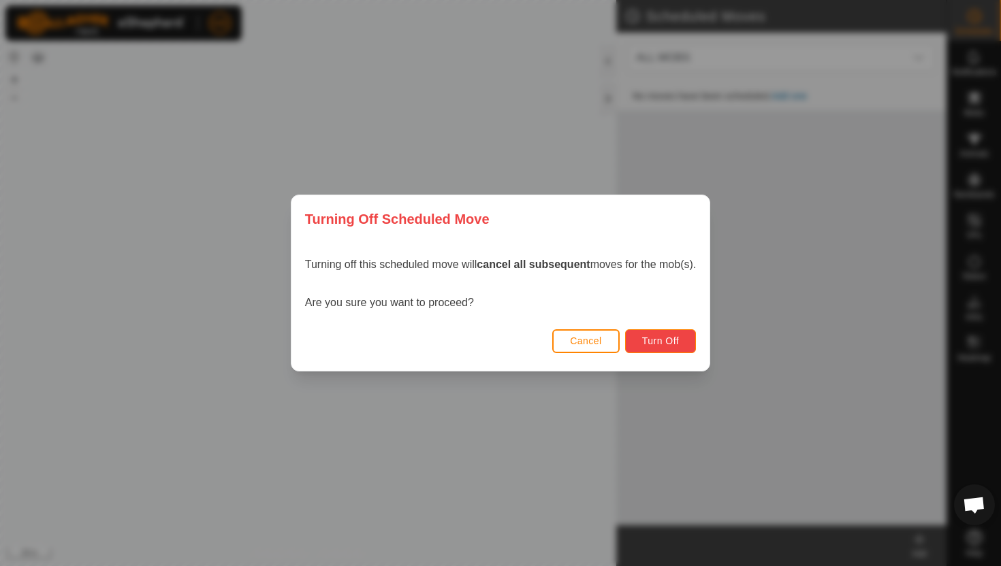
click at [660, 337] on span "Turn Off" at bounding box center [660, 341] width 37 height 11
click at [592, 338] on span "Cancel" at bounding box center [586, 341] width 32 height 11
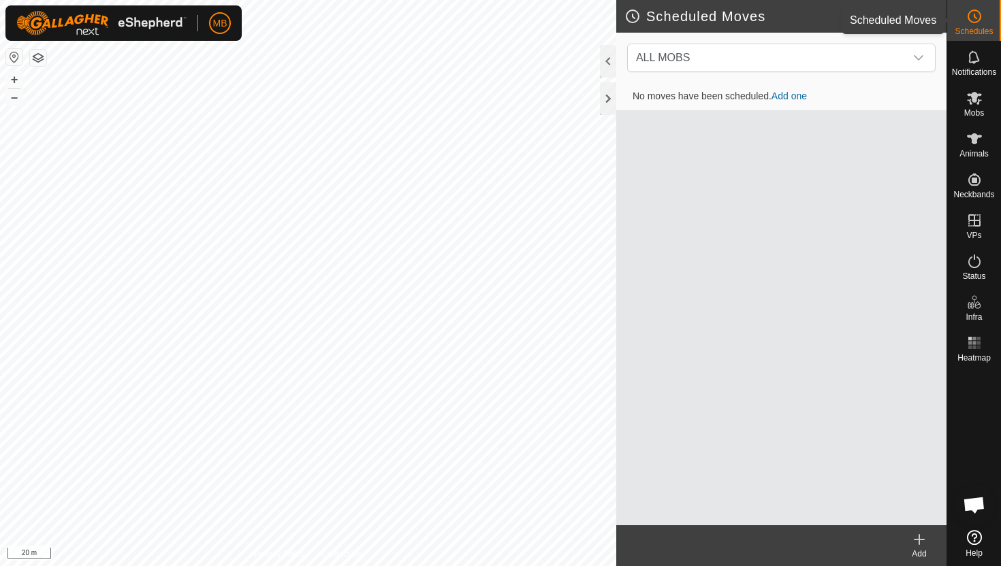
click at [970, 20] on icon at bounding box center [974, 16] width 16 height 16
click at [606, 61] on div at bounding box center [608, 61] width 16 height 33
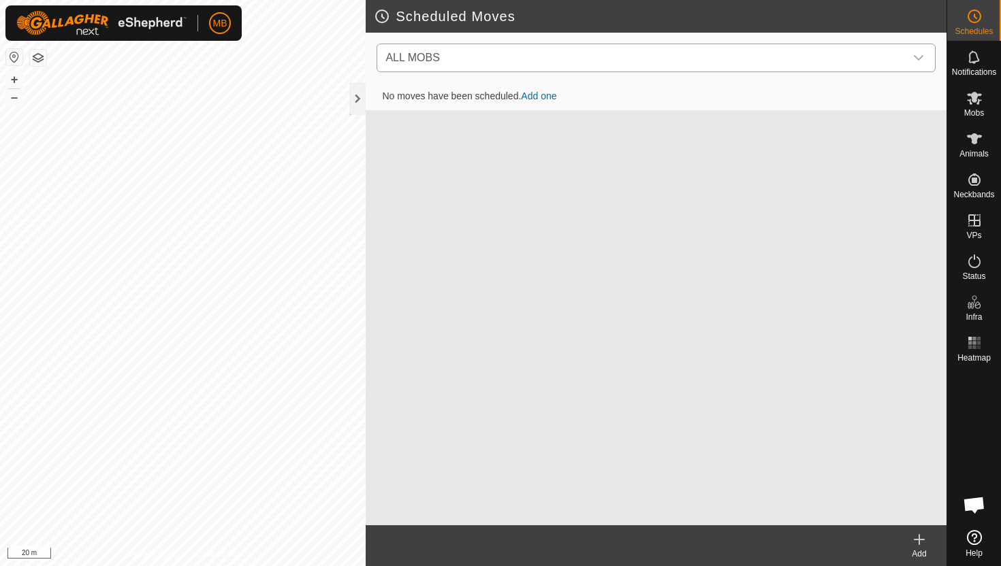
click at [918, 58] on icon "dropdown trigger" at bounding box center [918, 57] width 11 height 11
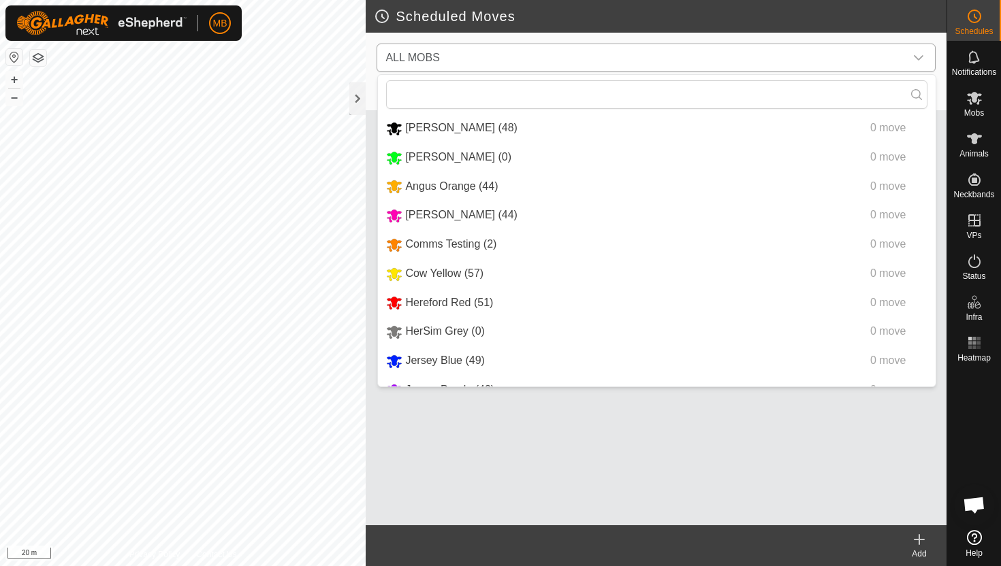
click at [918, 58] on icon "dropdown trigger" at bounding box center [918, 57] width 11 height 11
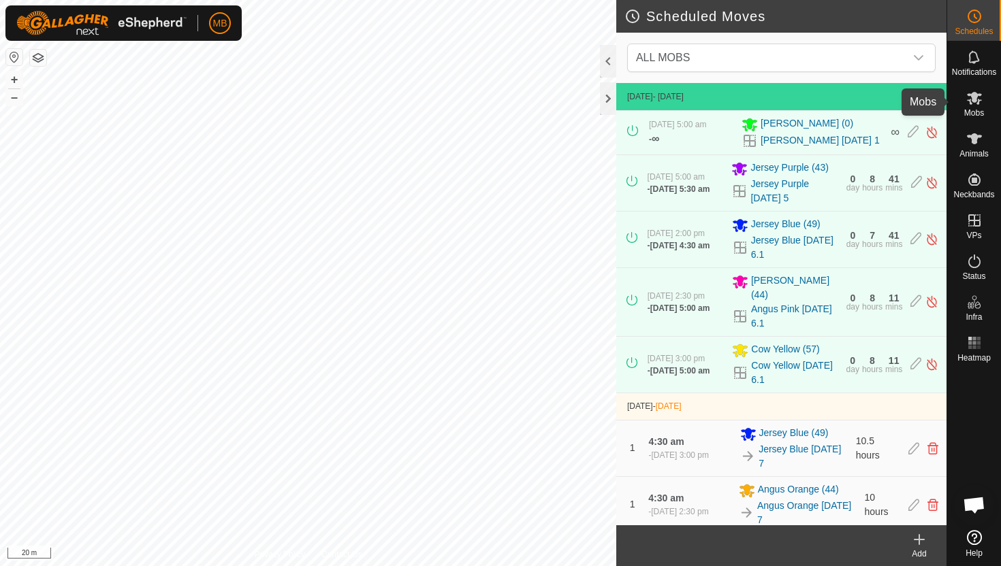
click at [972, 95] on icon at bounding box center [974, 98] width 15 height 13
